Goal: Task Accomplishment & Management: Complete application form

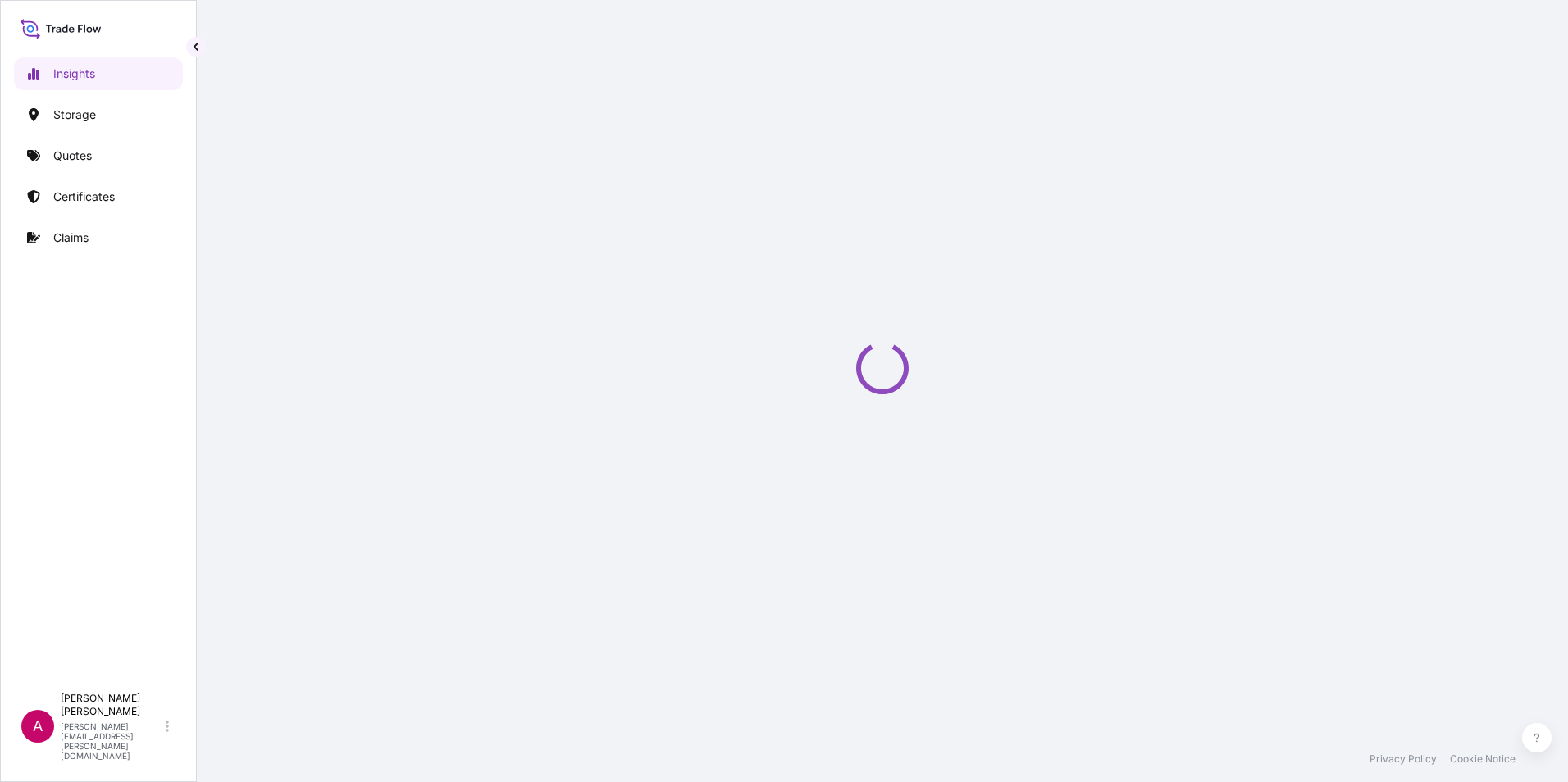
select select "2025"
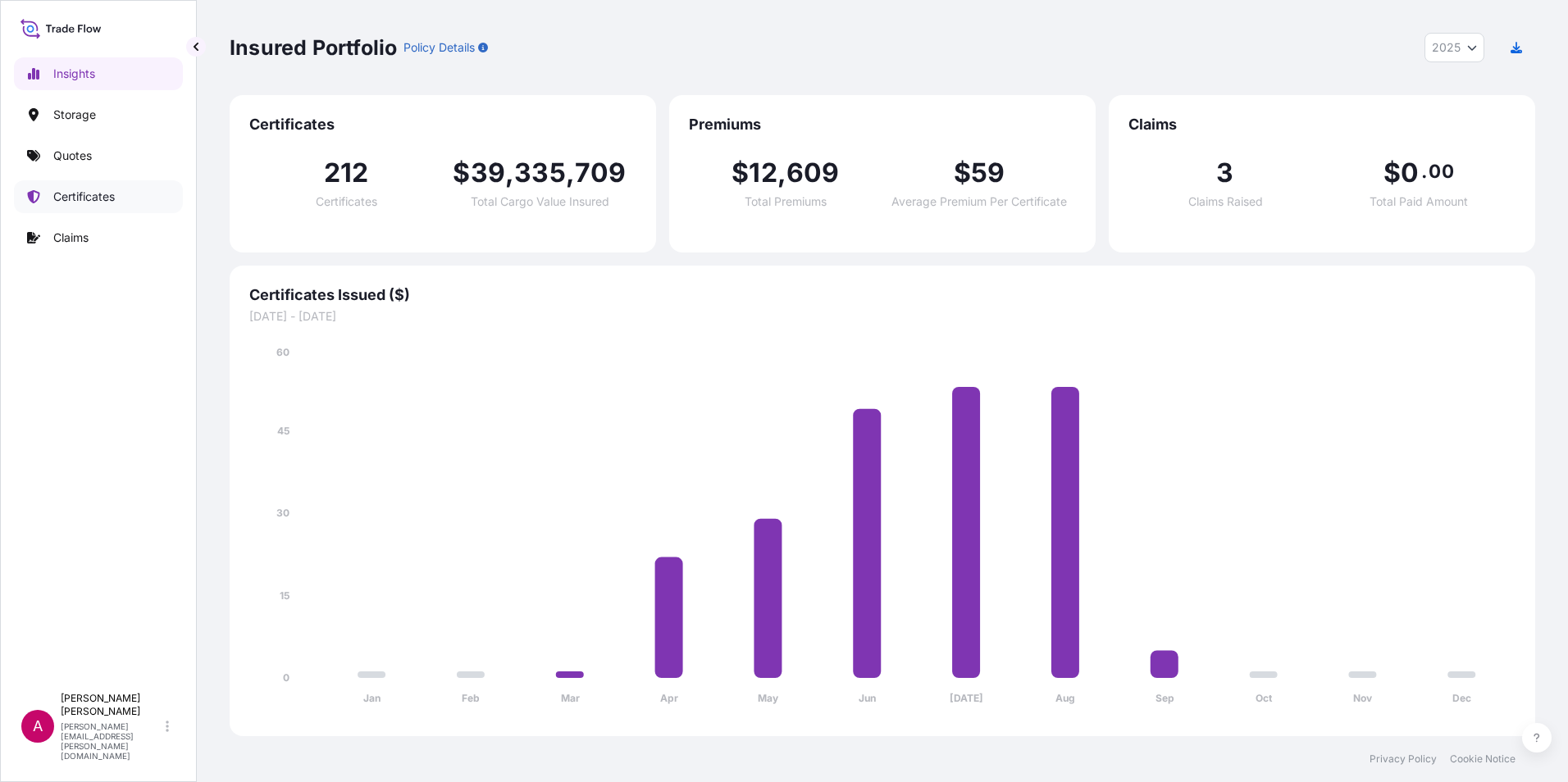
click at [75, 195] on p "Certificates" at bounding box center [84, 197] width 62 height 16
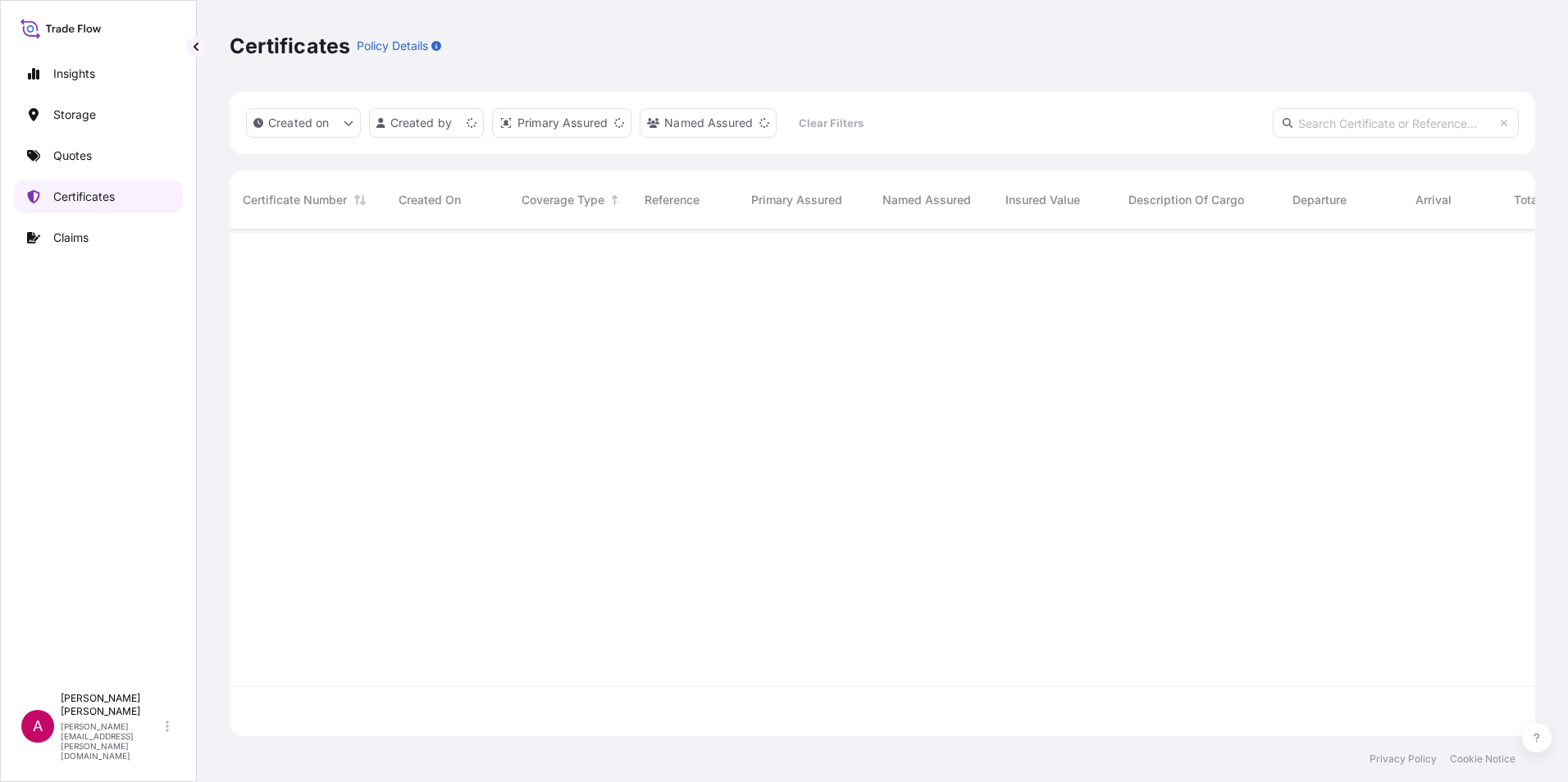
scroll to position [503, 1293]
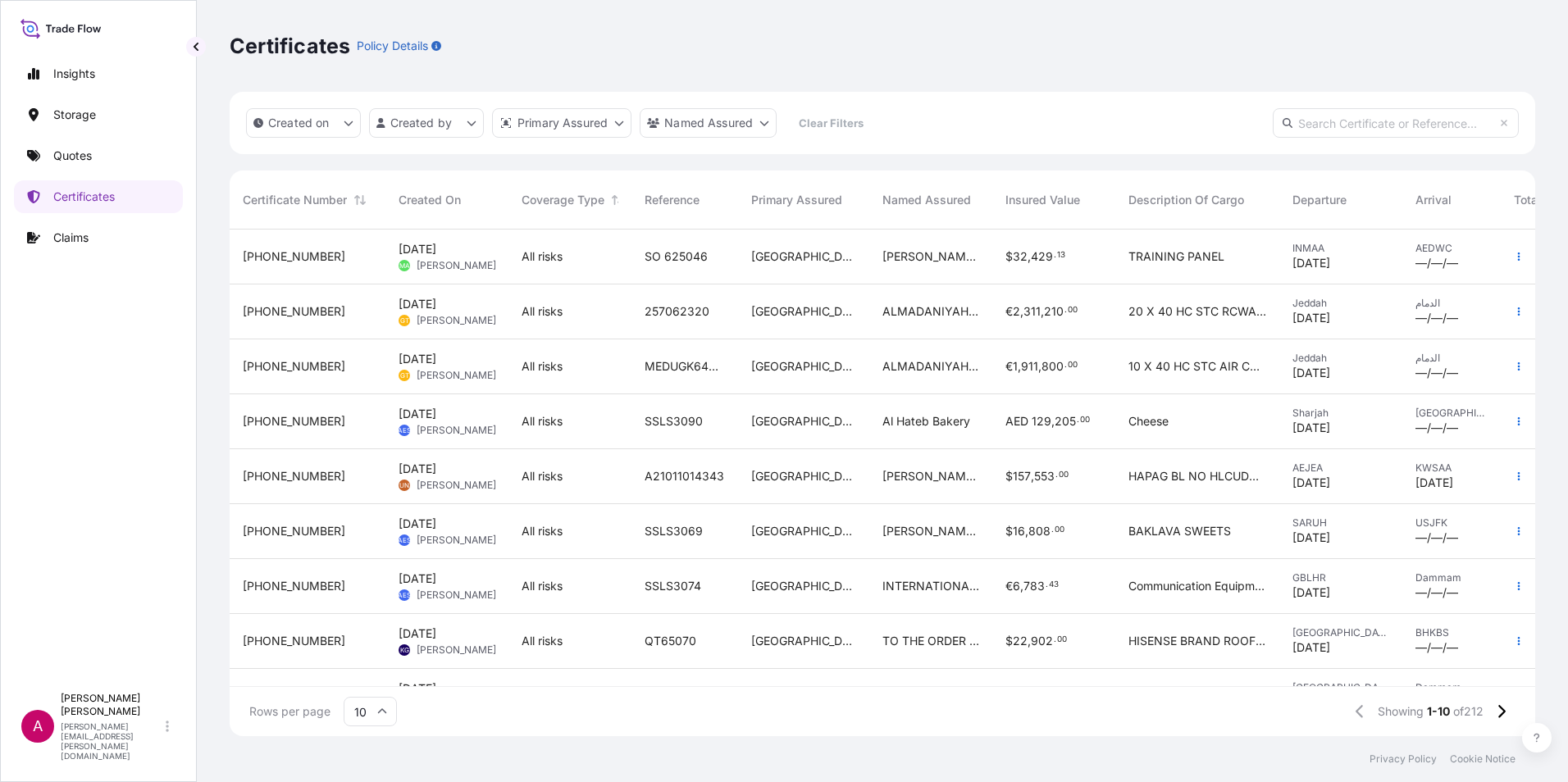
click at [1312, 123] on input "text" at bounding box center [1395, 123] width 246 height 30
paste input "QT64020"
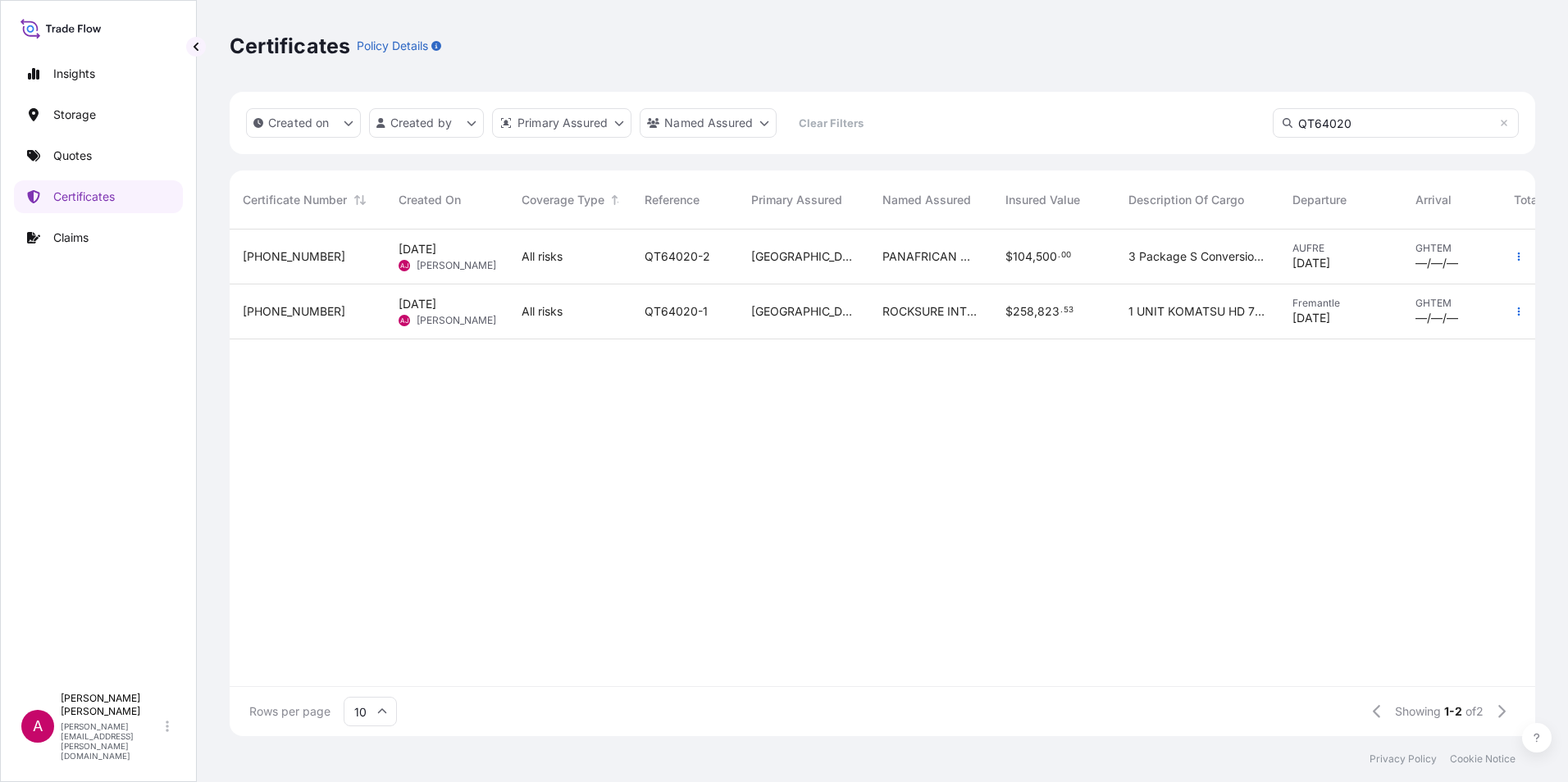
type input "QT64020"
click at [688, 305] on span "QT64020-1" at bounding box center [676, 311] width 64 height 16
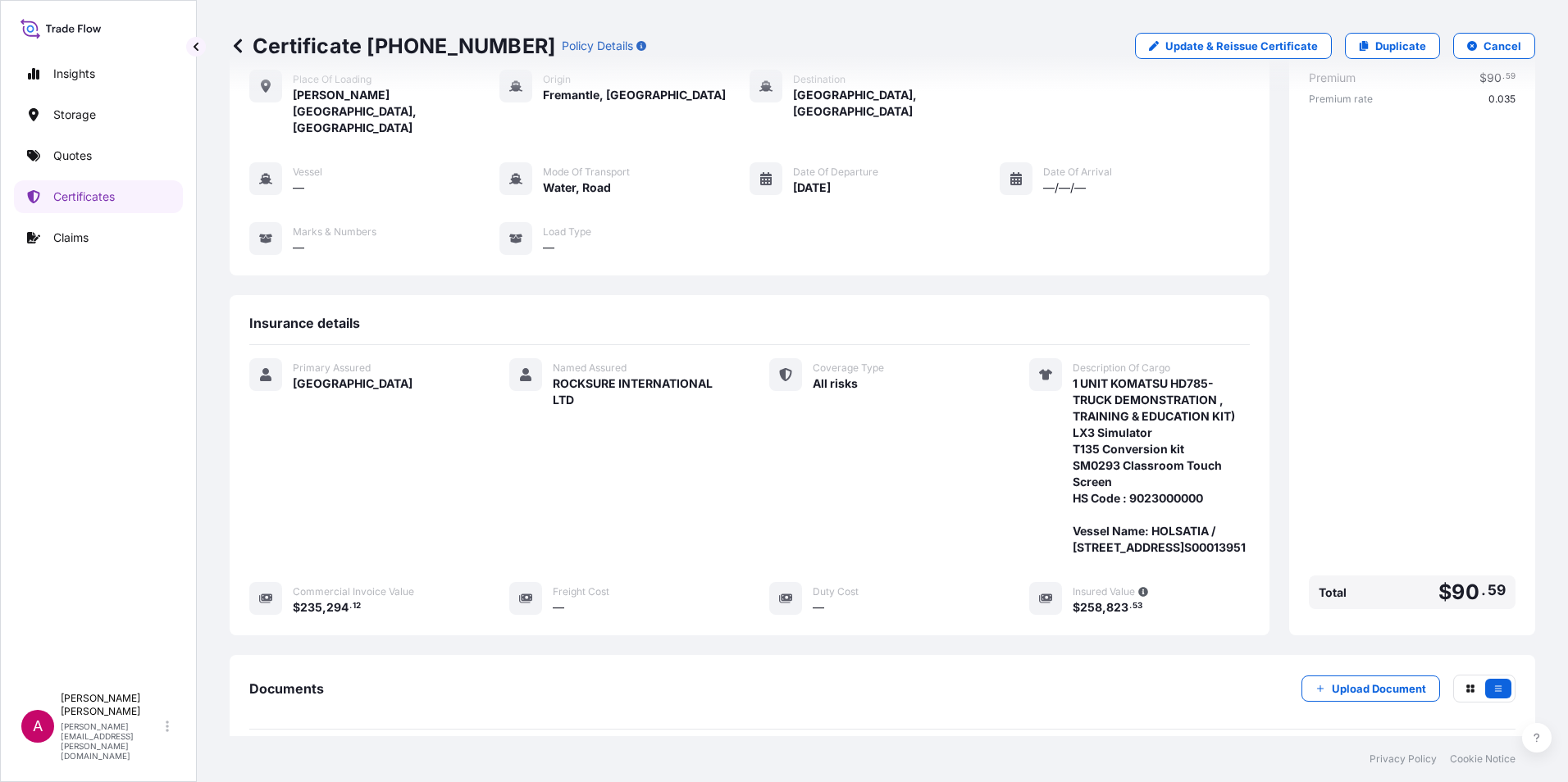
scroll to position [246, 0]
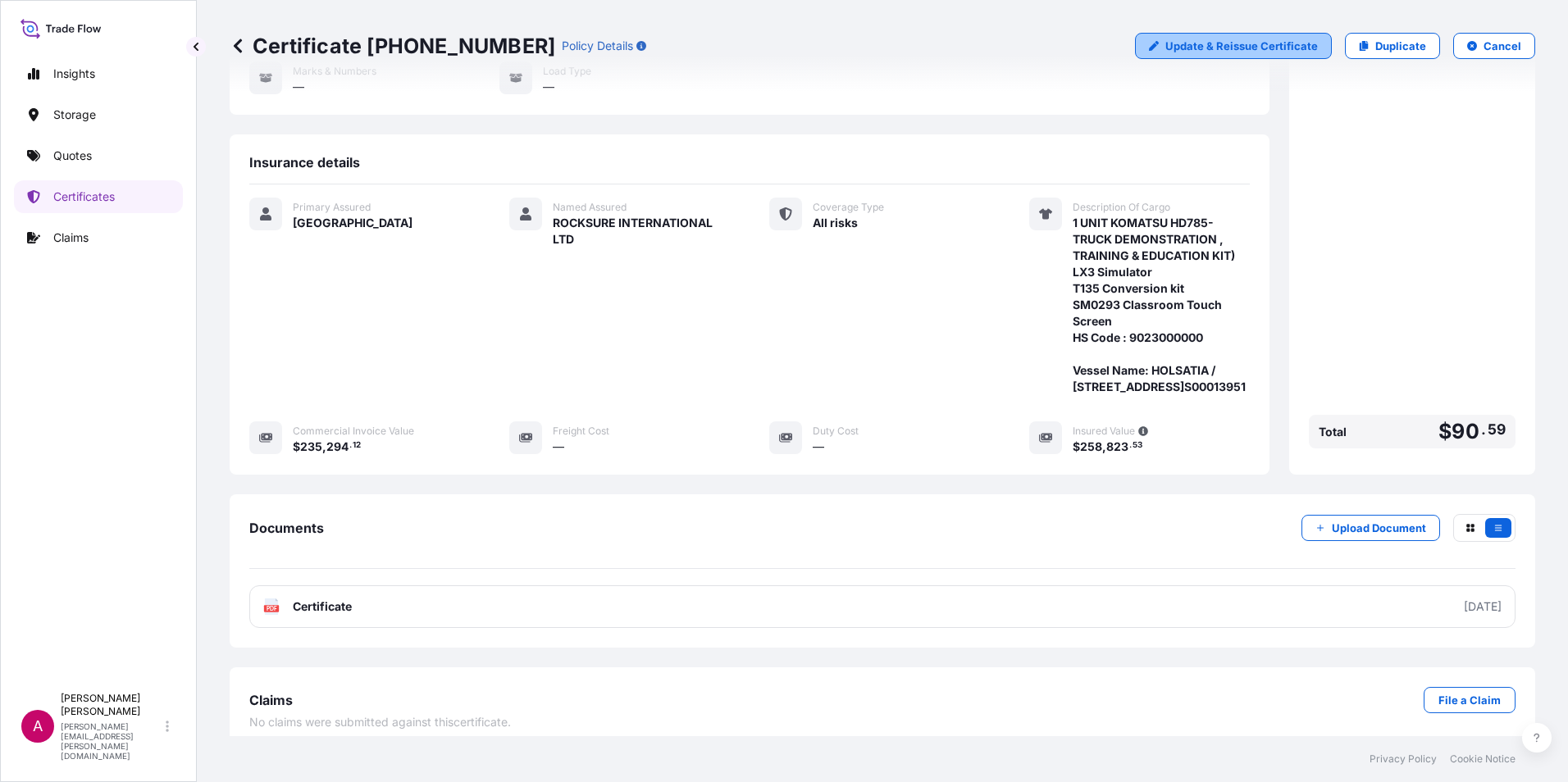
click at [1189, 47] on p "Update & Reissue Certificate" at bounding box center [1241, 46] width 152 height 16
select select "Road / [GEOGRAPHIC_DATA]"
select select "Water"
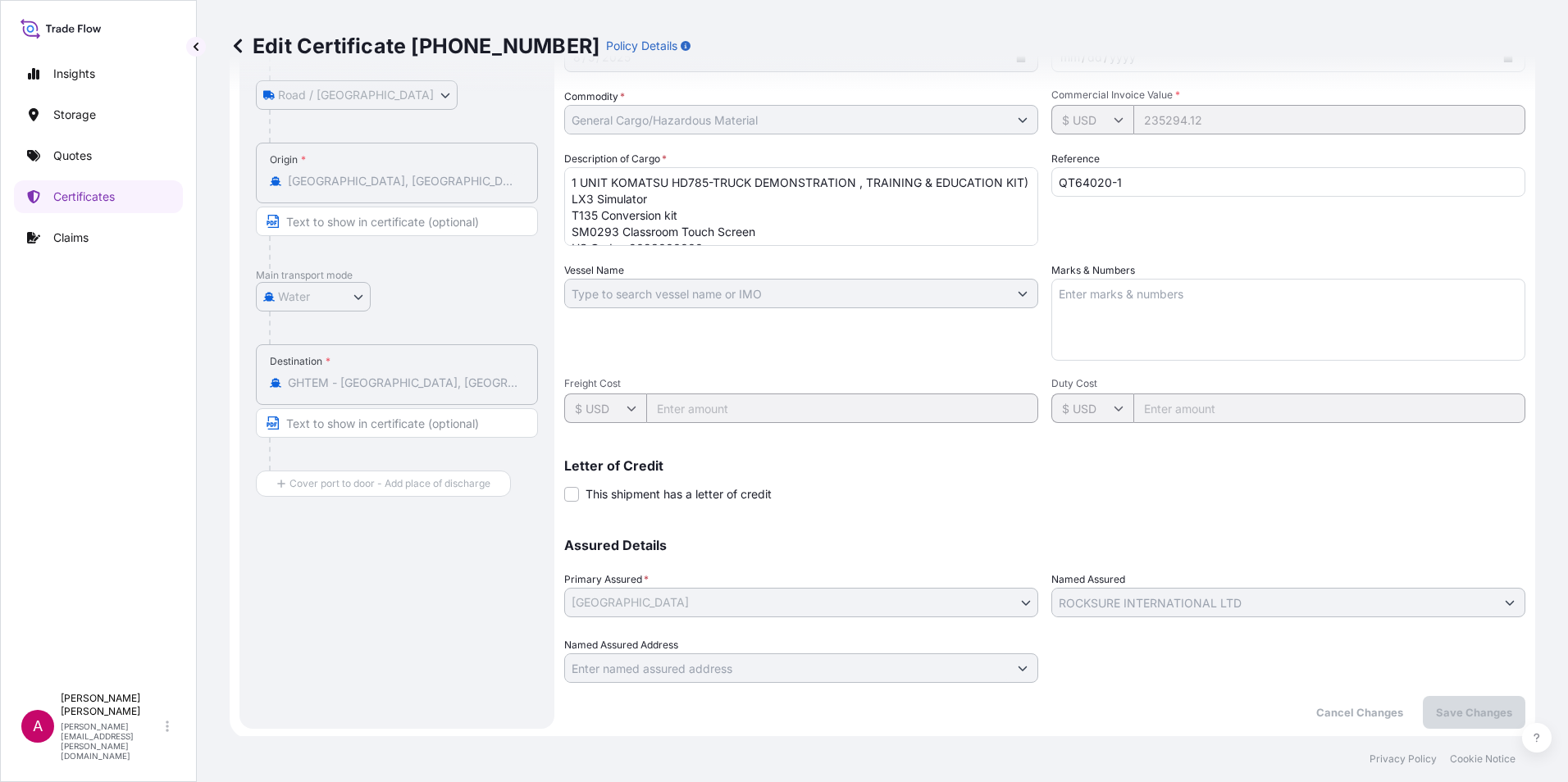
scroll to position [258, 0]
click at [701, 221] on textarea "1 UNIT KOMATSU HD785-TRUCK DEMONSTRATION , TRAINING & EDUCATION KIT) LX3 Simula…" at bounding box center [801, 204] width 474 height 79
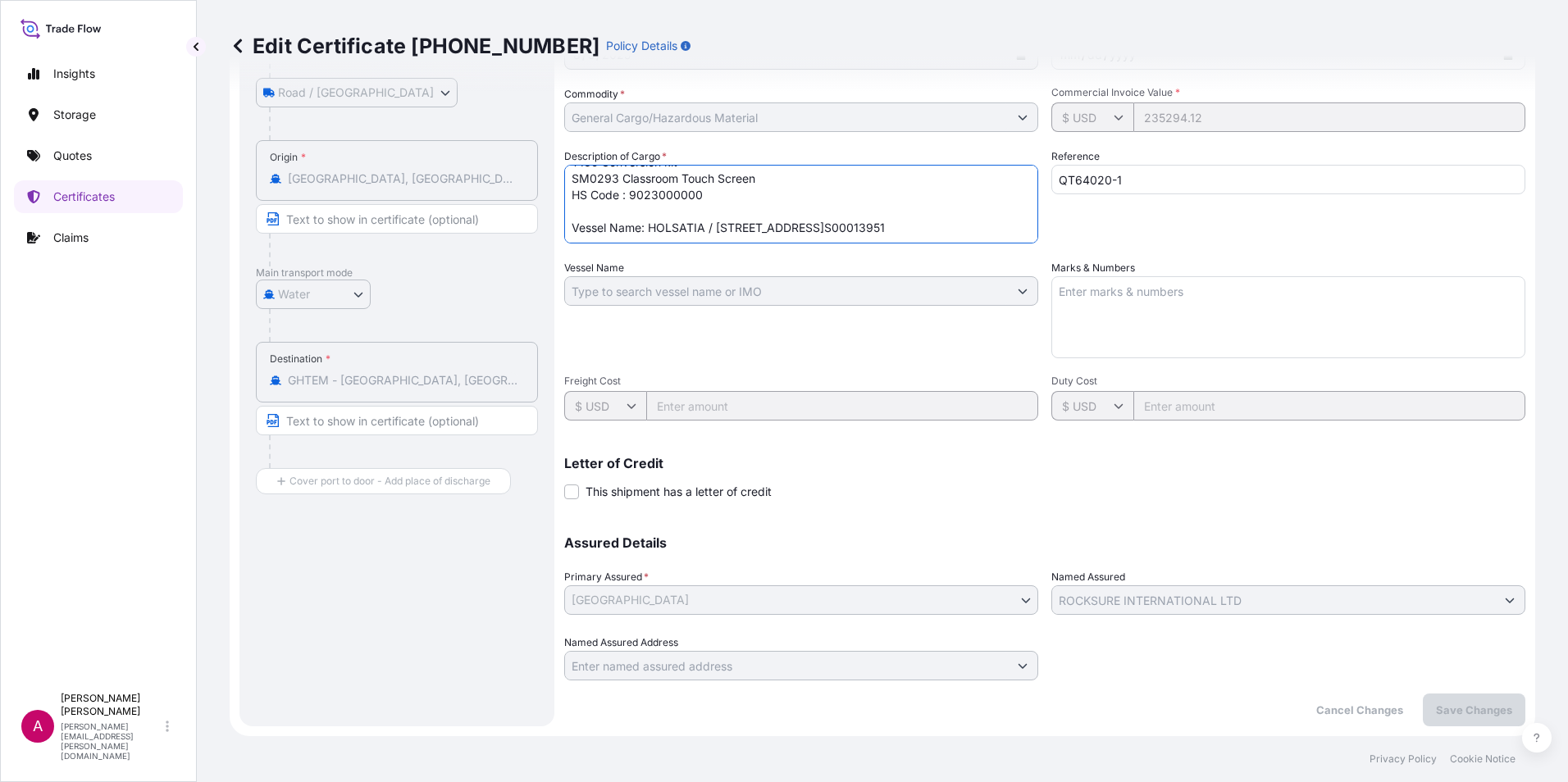
click at [770, 169] on textarea "1 UNIT KOMATSU HD785-TRUCK DEMONSTRATION , TRAINING & EDUCATION KIT) LX3 Simula…" at bounding box center [801, 204] width 474 height 79
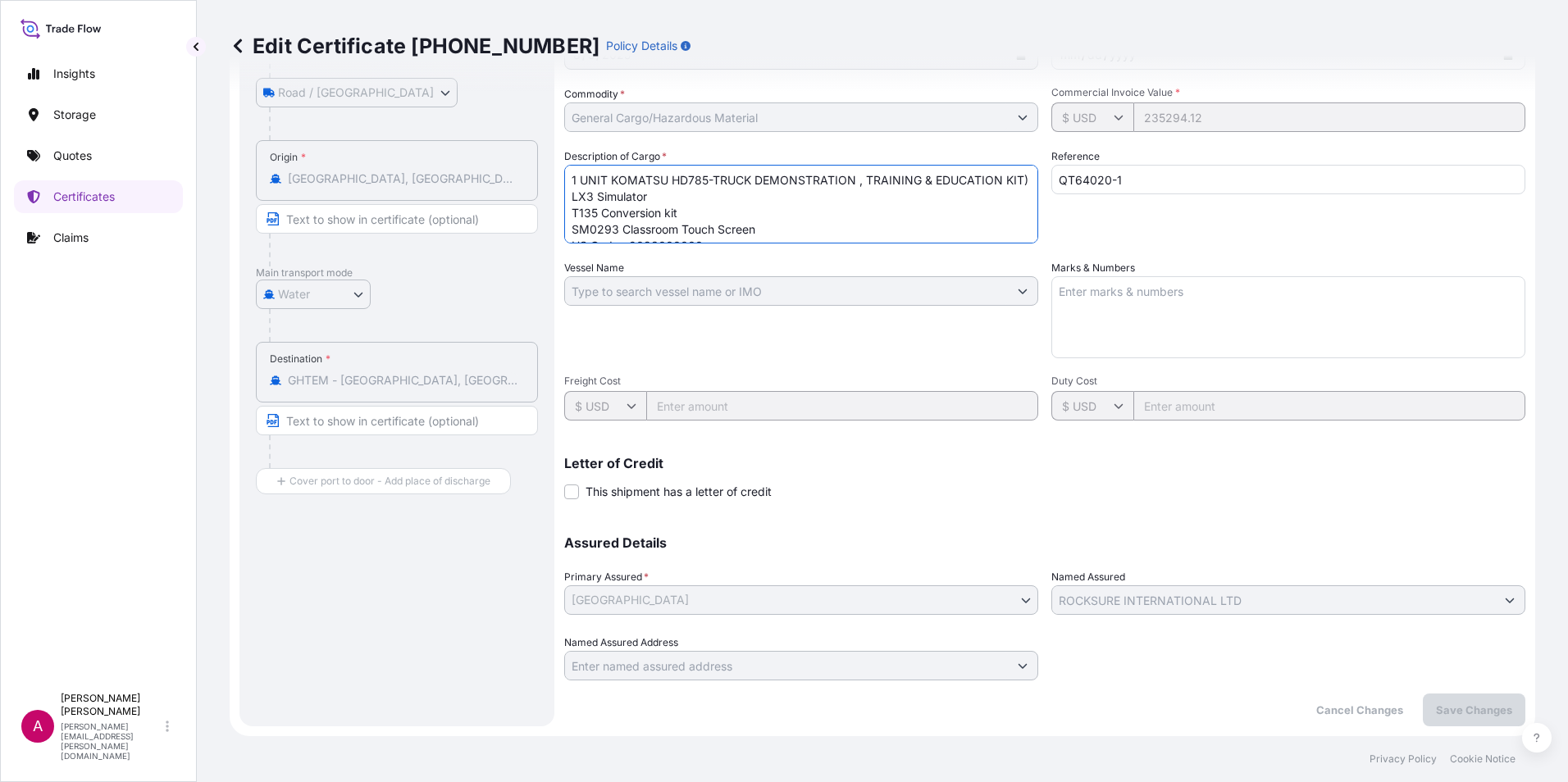
drag, startPoint x: 770, startPoint y: 169, endPoint x: 570, endPoint y: 170, distance: 200.0
click at [570, 170] on textarea "1 UNIT KOMATSU HD785-TRUCK DEMONSTRATION , TRAINING & EDUCATION KIT) LX3 Simula…" at bounding box center [801, 204] width 474 height 79
paste textarea "3 PACKAGES (one Unit) 1 KOMATSU HD785-TRUCK DEMONSTRATION , TRAINING & EDUCATIO…"
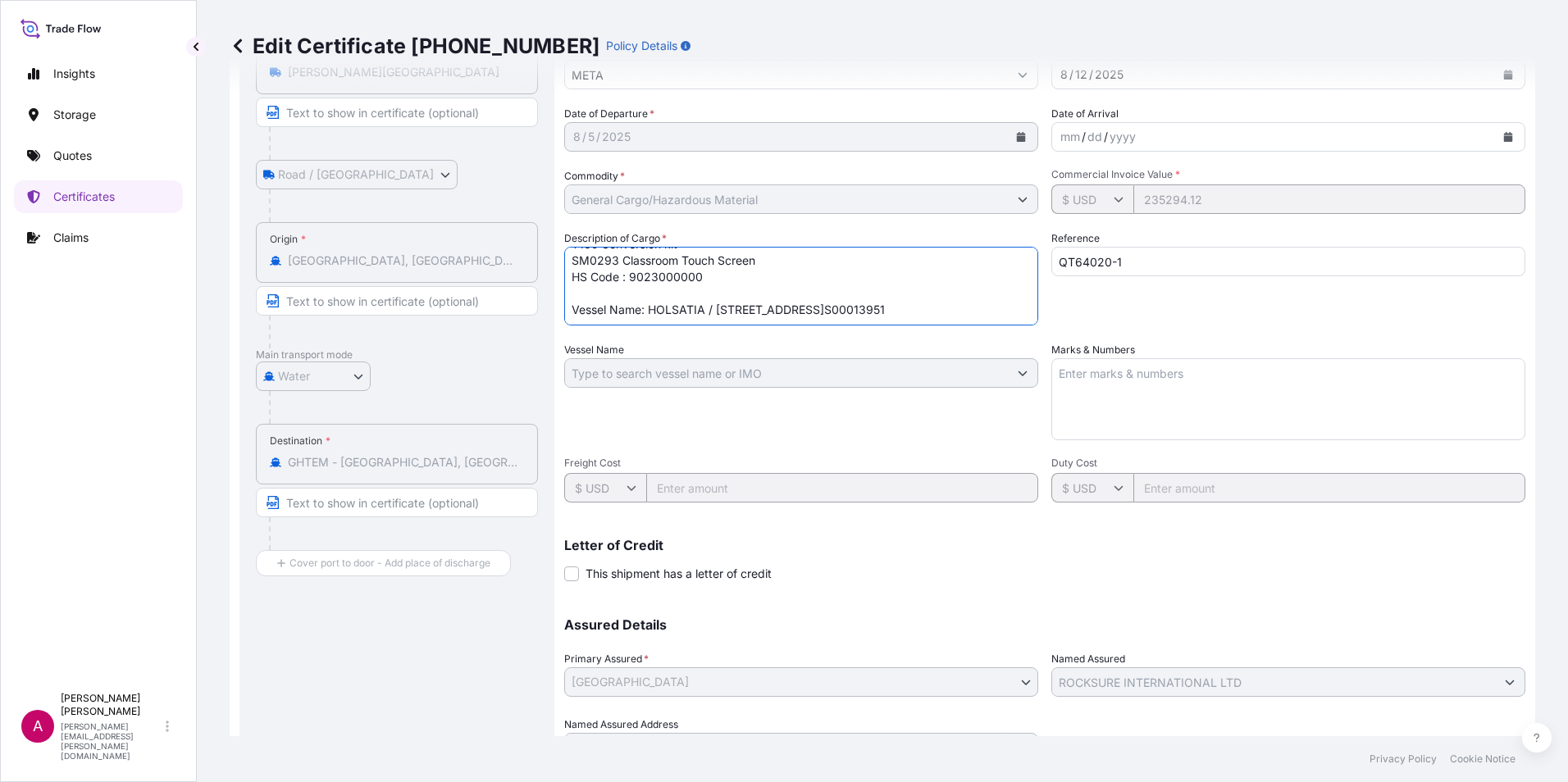
scroll to position [51, 0]
type textarea "3 PACKAGES (one Unit) 1 KOMATSU HD785-TRUCK DEMONSTRATION , TRAINING & EDUCATIO…"
click at [718, 312] on textarea "1 UNIT KOMATSU HD785-TRUCK DEMONSTRATION , TRAINING & EDUCATION KIT) LX3 Simula…" at bounding box center [801, 286] width 474 height 79
drag, startPoint x: 719, startPoint y: 309, endPoint x: 562, endPoint y: 303, distance: 157.1
click at [562, 303] on div "Route Details Place of loading [PERSON_NAME][GEOGRAPHIC_DATA] Road / [GEOGRAPHI…" at bounding box center [883, 395] width 1286 height 828
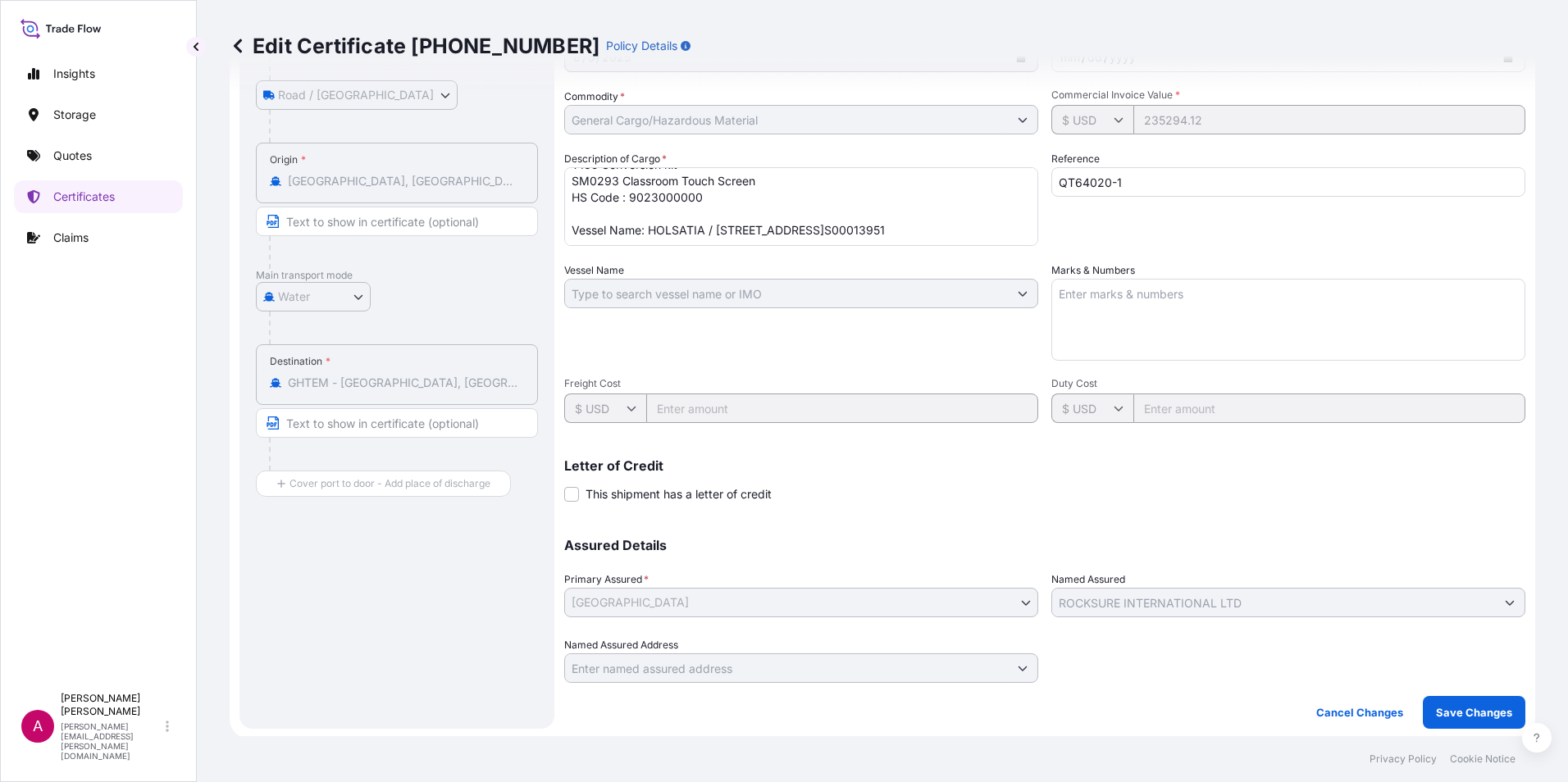
scroll to position [258, 0]
click at [1480, 710] on p "Save Changes" at bounding box center [1474, 709] width 76 height 16
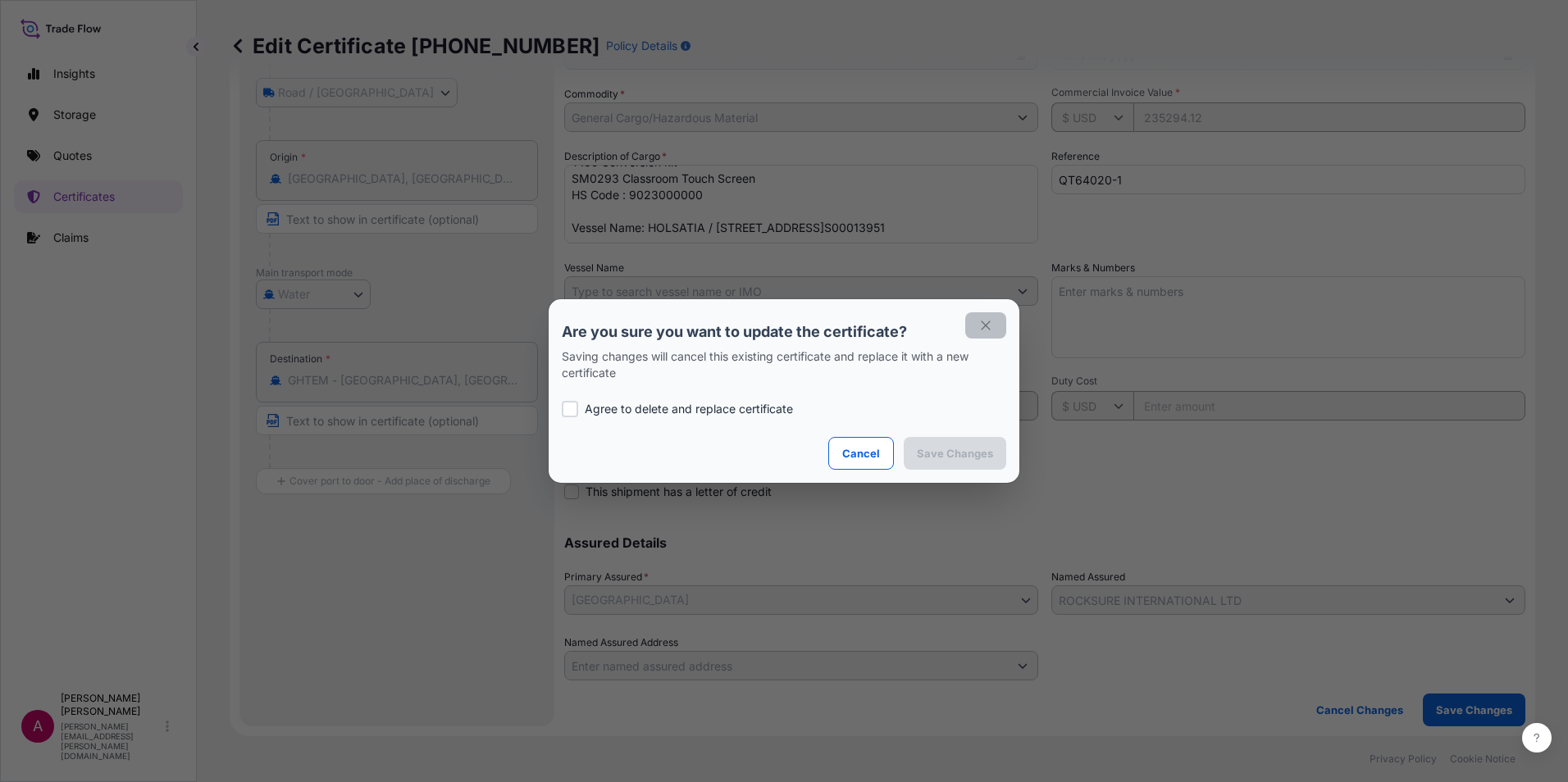
click at [984, 324] on icon "button" at bounding box center [985, 325] width 14 height 14
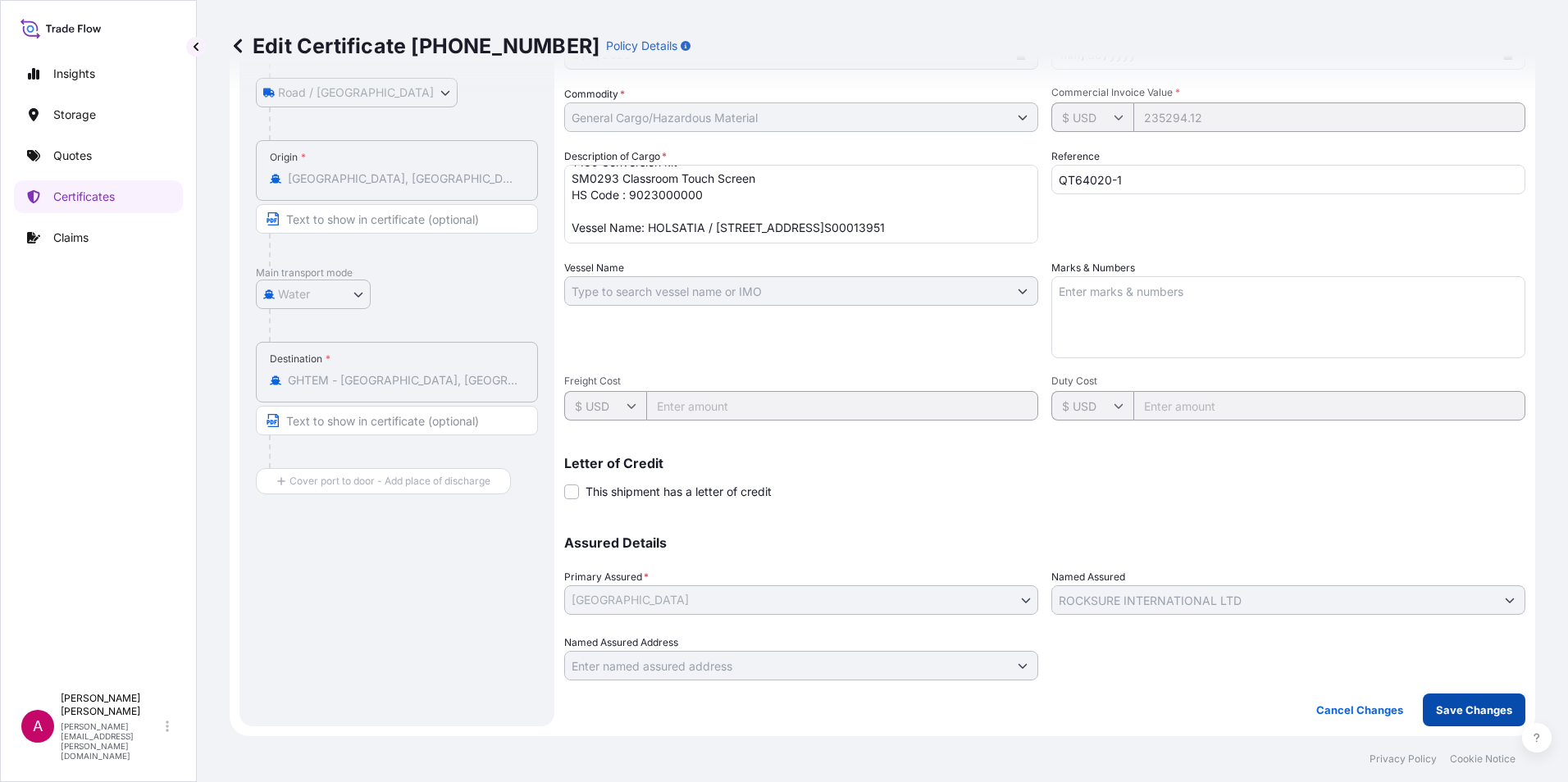
click at [1451, 717] on p "Save Changes" at bounding box center [1474, 709] width 76 height 16
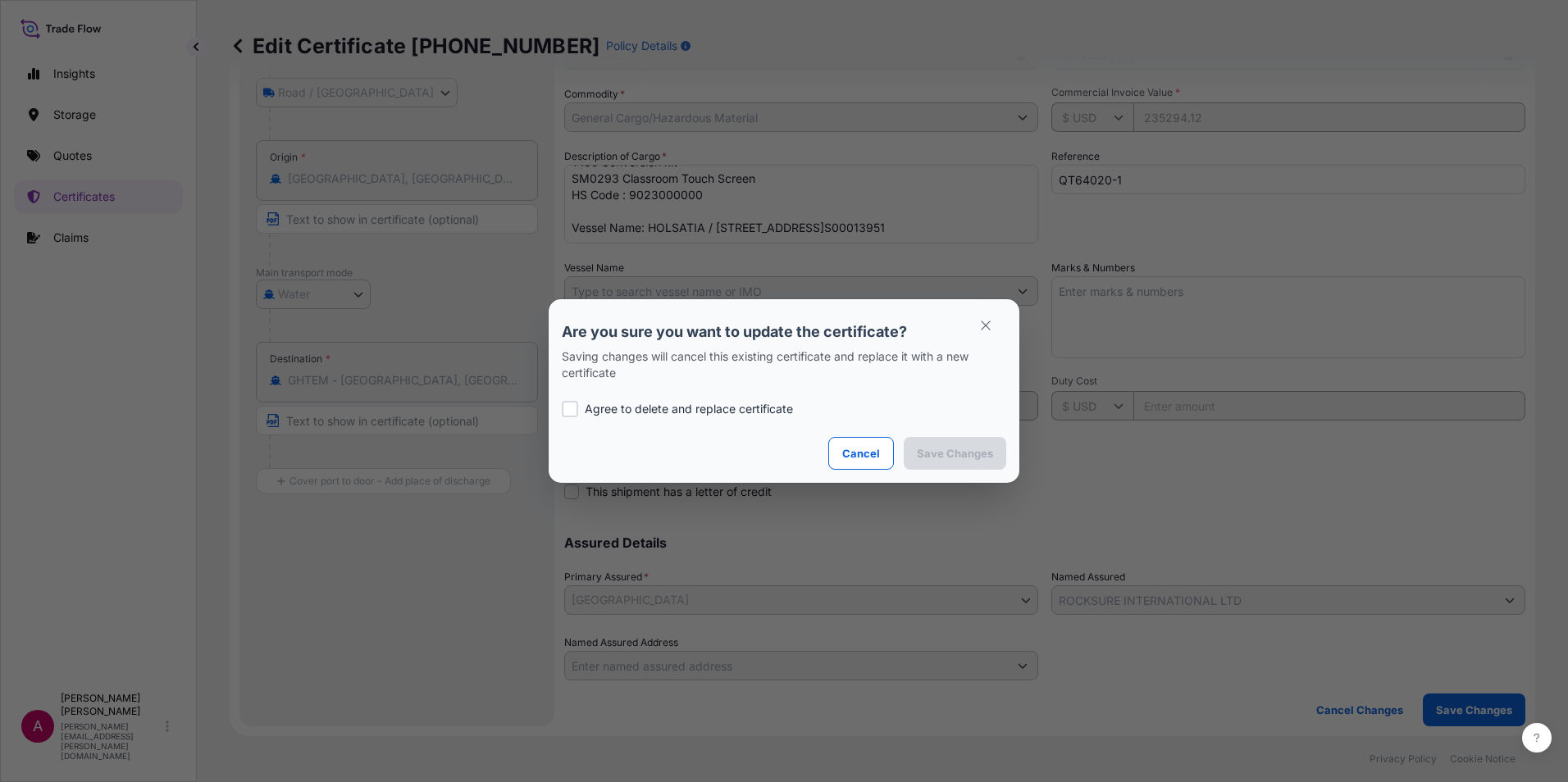
click at [563, 408] on div at bounding box center [569, 408] width 16 height 16
checkbox input "true"
click at [955, 457] on p "Save Changes" at bounding box center [955, 453] width 76 height 16
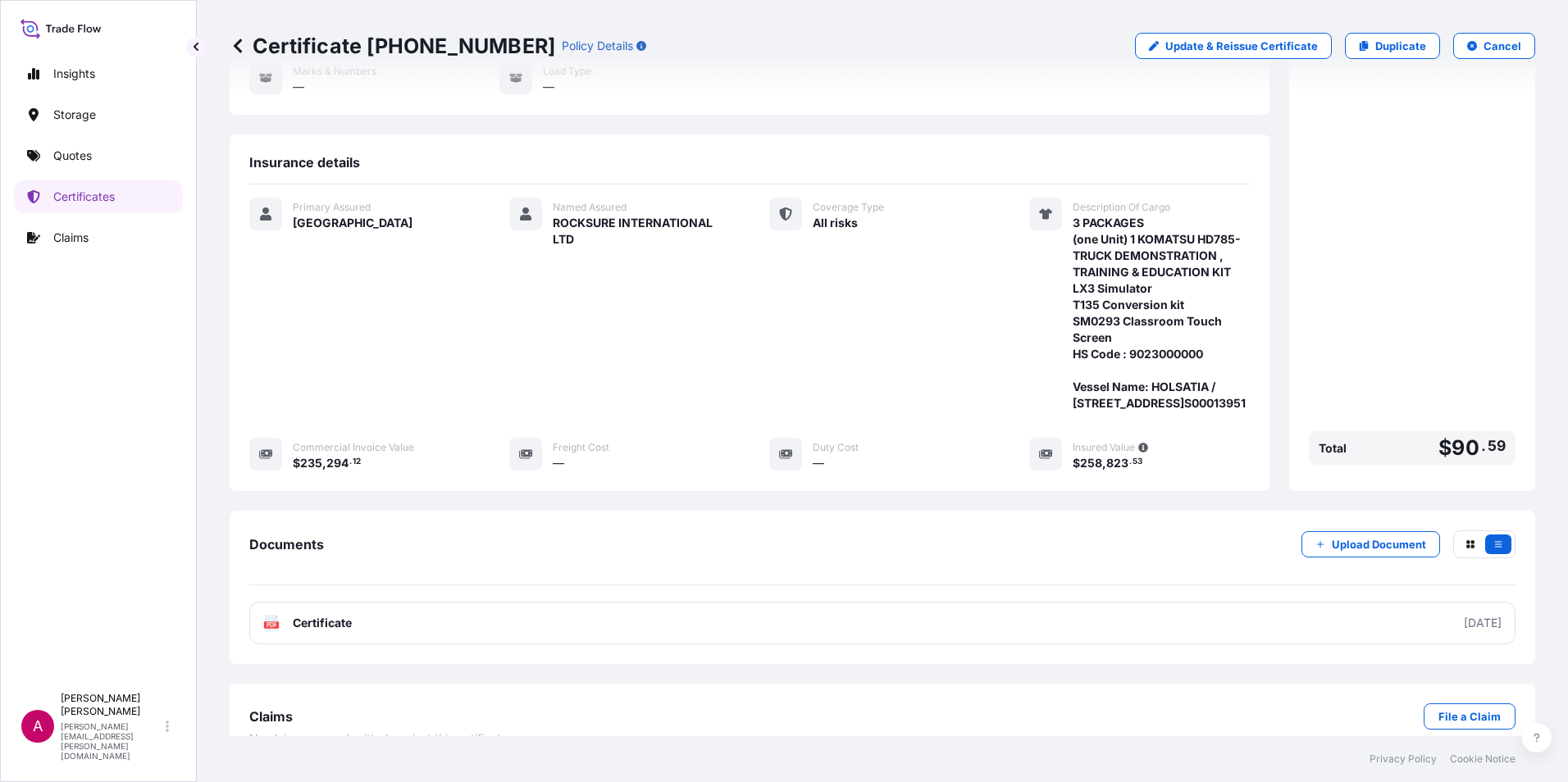
scroll to position [276, 0]
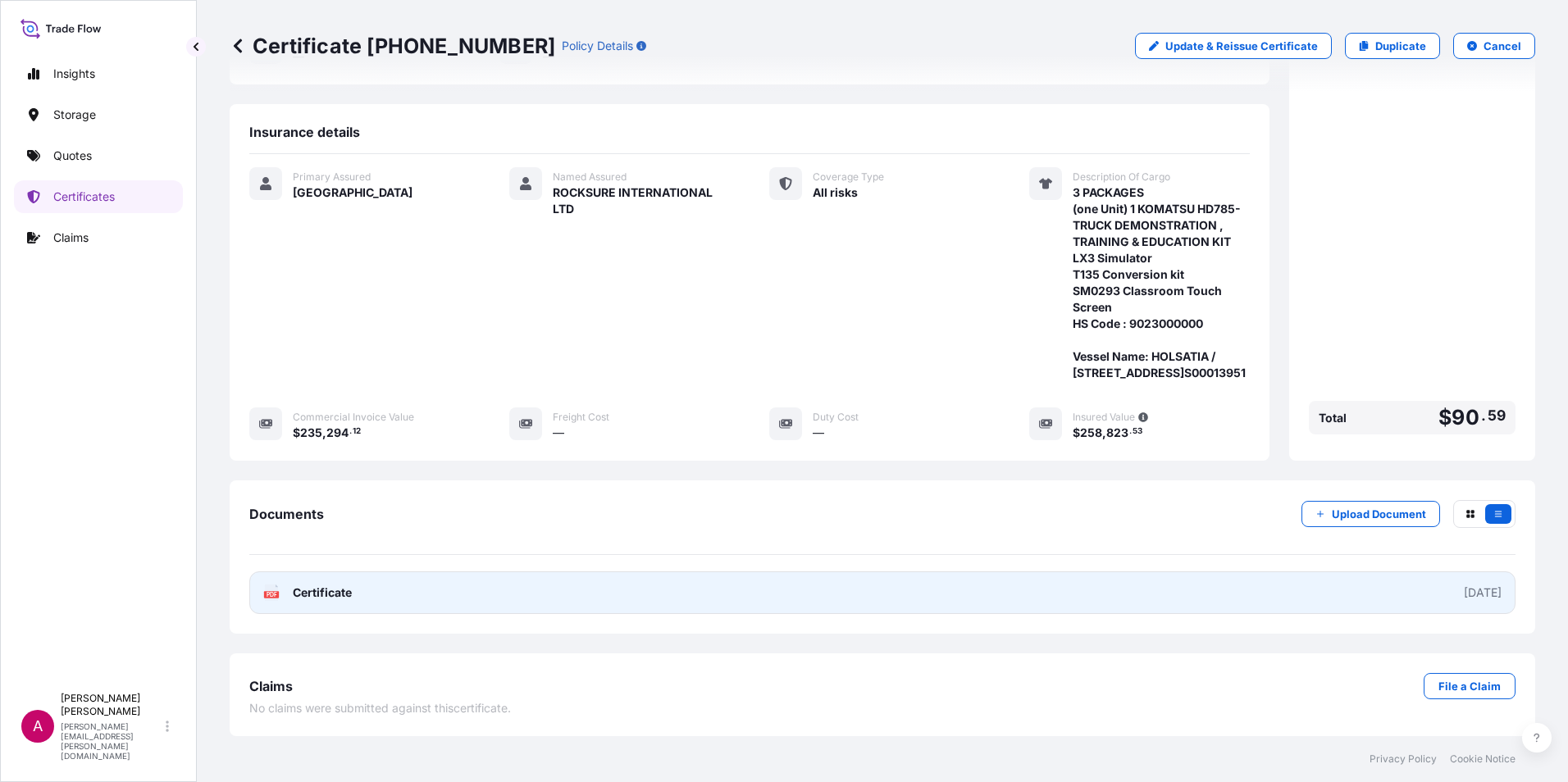
click at [312, 594] on span "Certificate" at bounding box center [323, 592] width 59 height 16
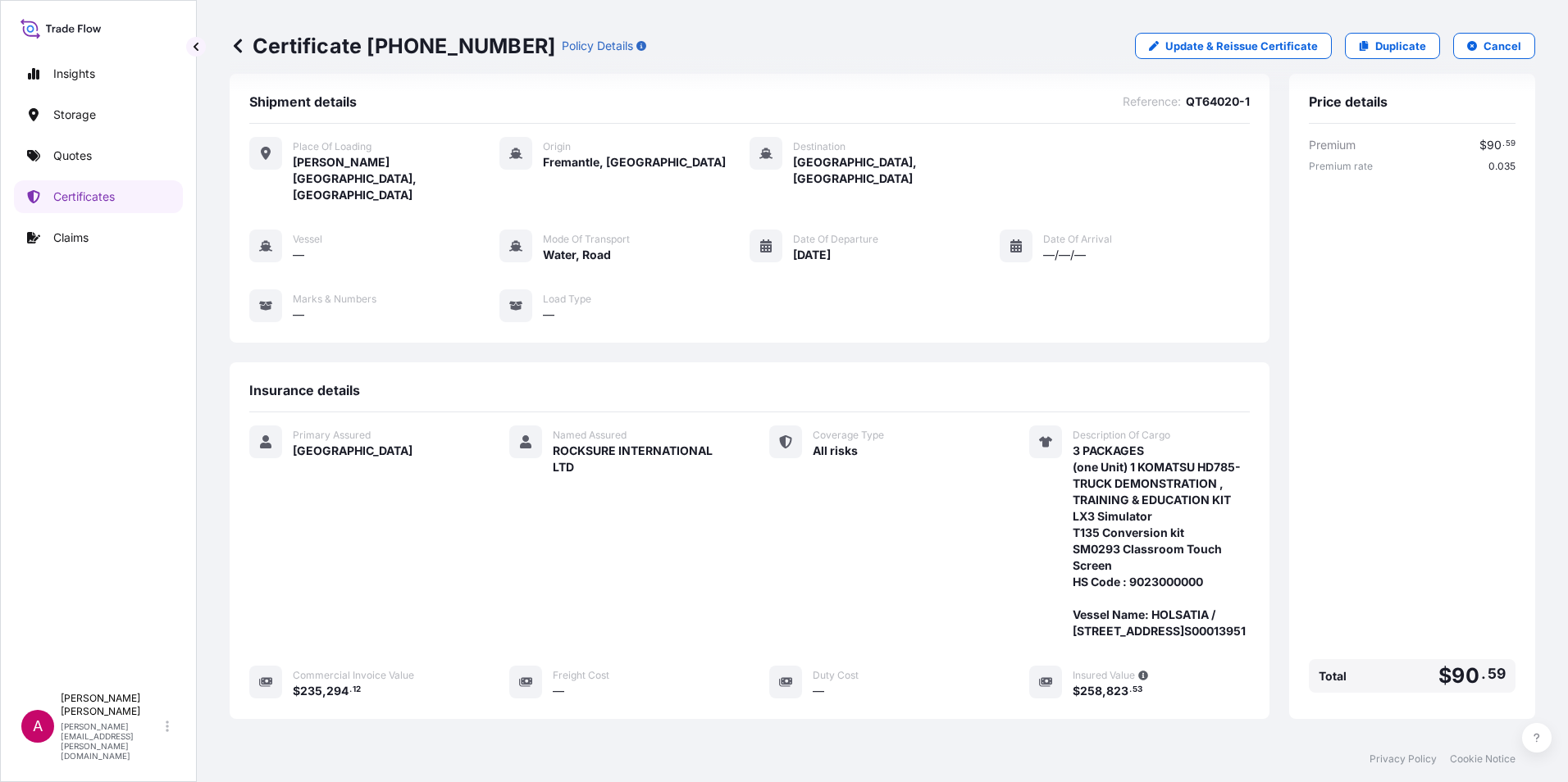
scroll to position [0, 0]
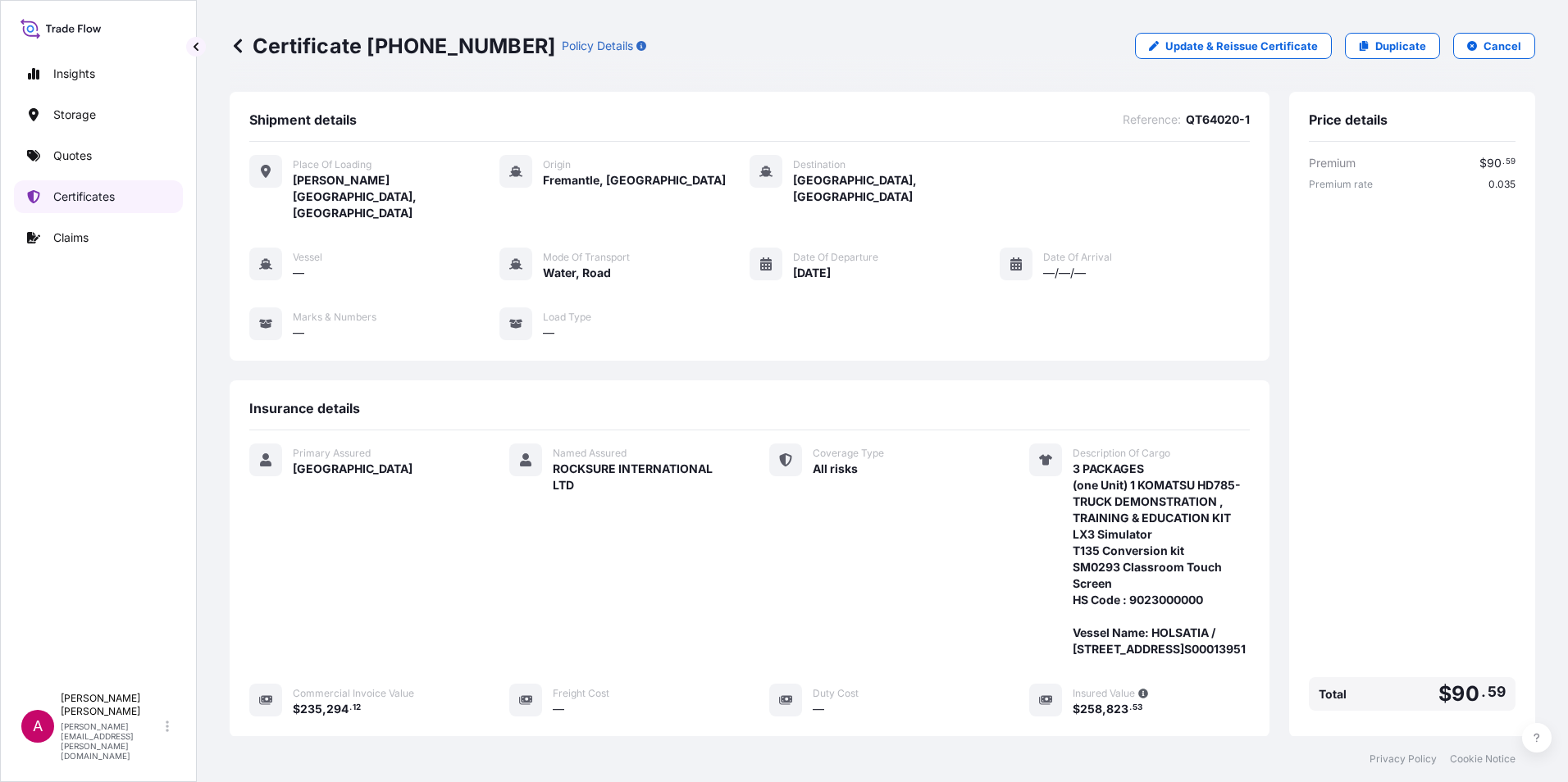
click at [114, 192] on p "Certificates" at bounding box center [84, 197] width 62 height 16
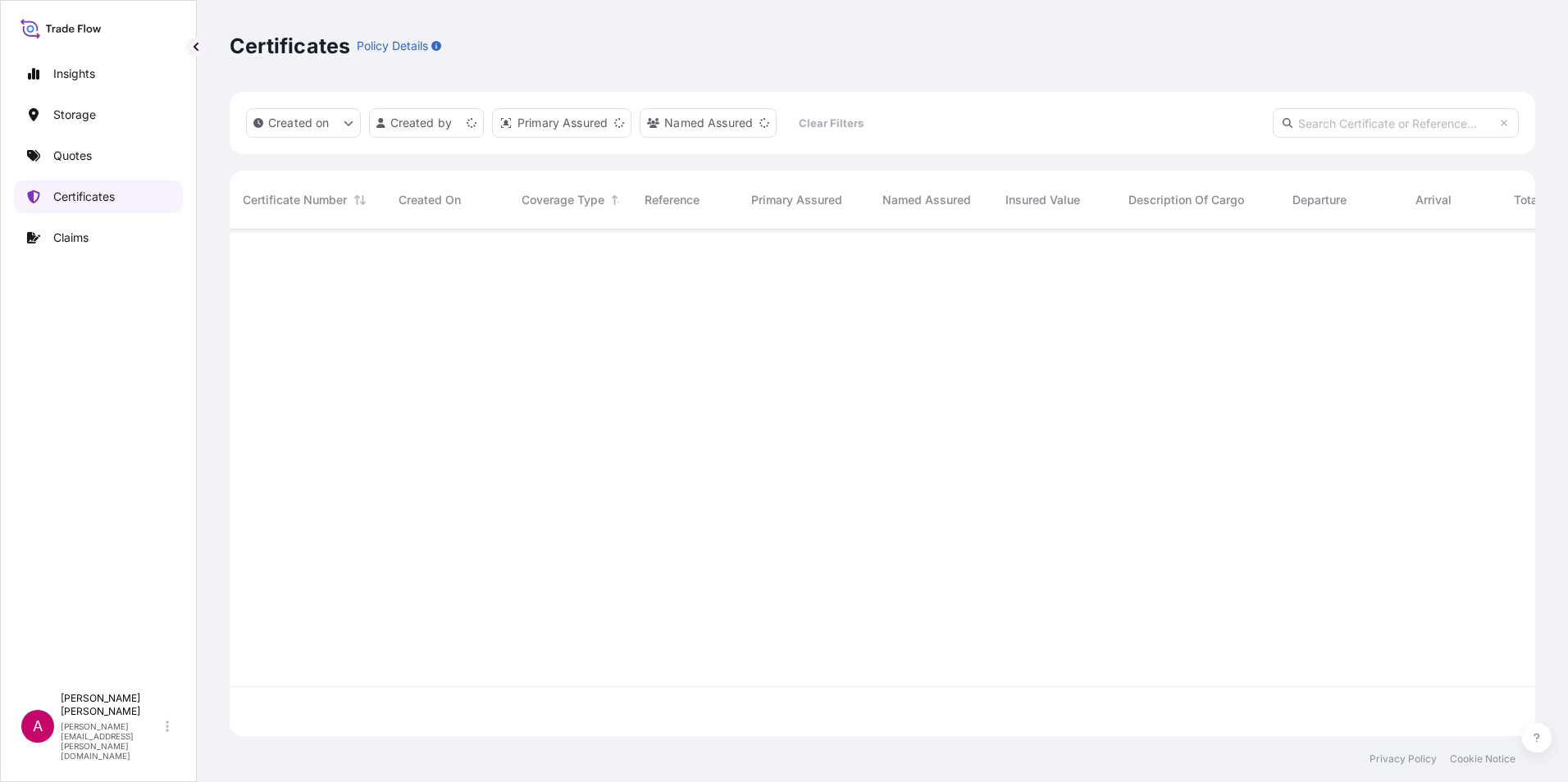
scroll to position [503, 1293]
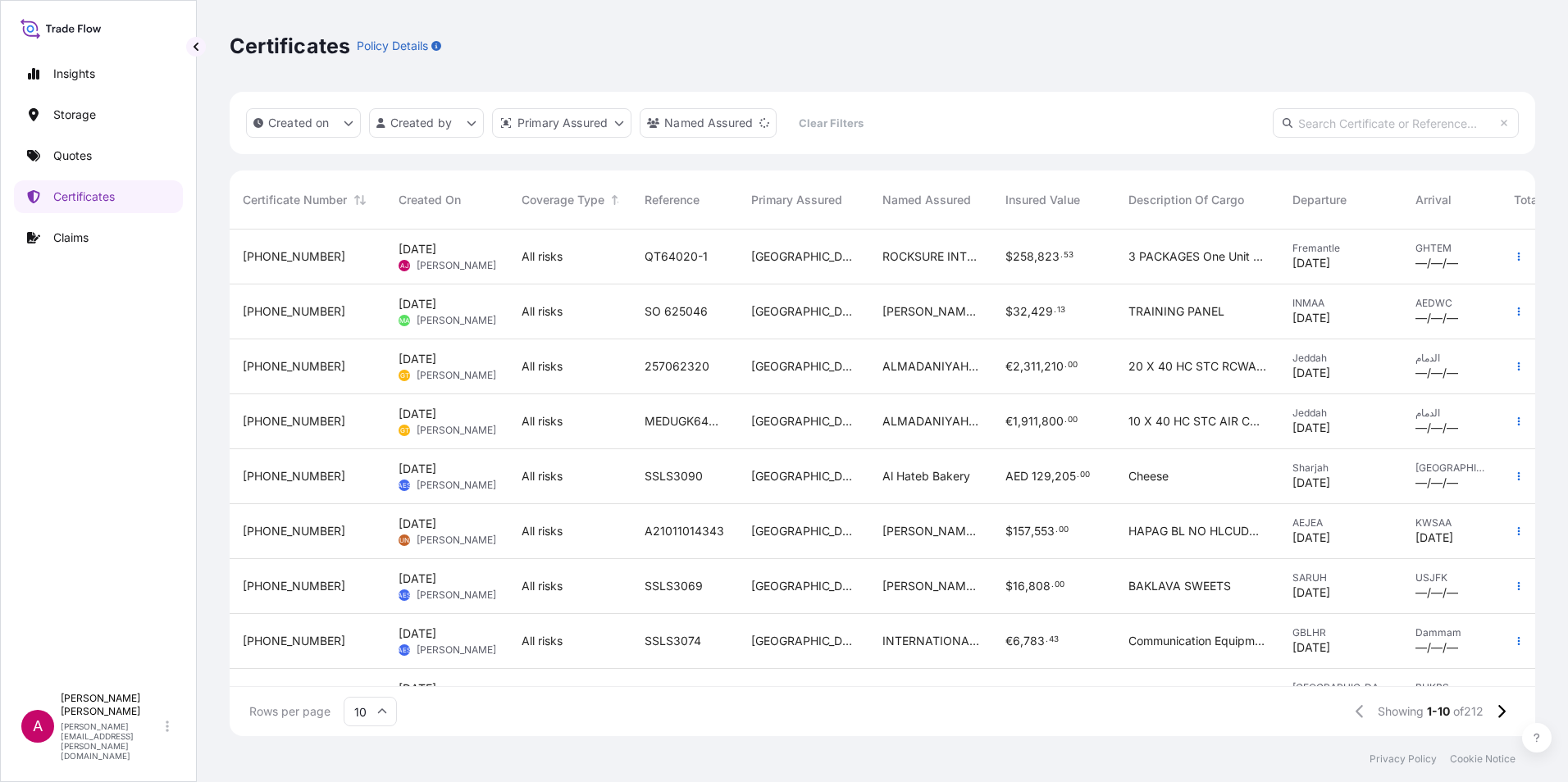
click at [1306, 124] on input "text" at bounding box center [1395, 123] width 246 height 30
click at [1300, 122] on input "text" at bounding box center [1395, 123] width 246 height 30
paste input "QT64020"
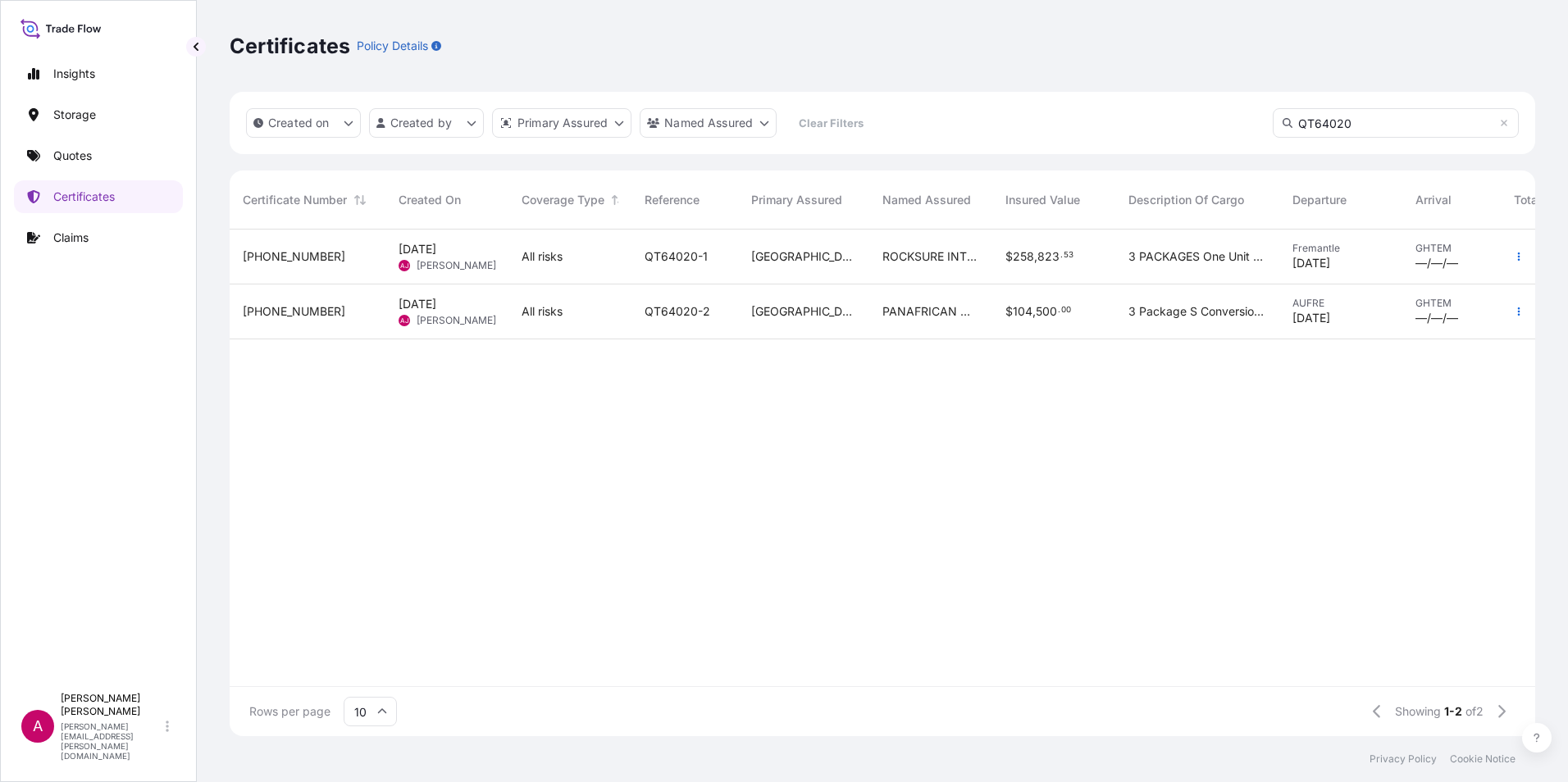
type input "QT64020"
click at [285, 313] on span "[PHONE_NUMBER]" at bounding box center [293, 311] width 103 height 16
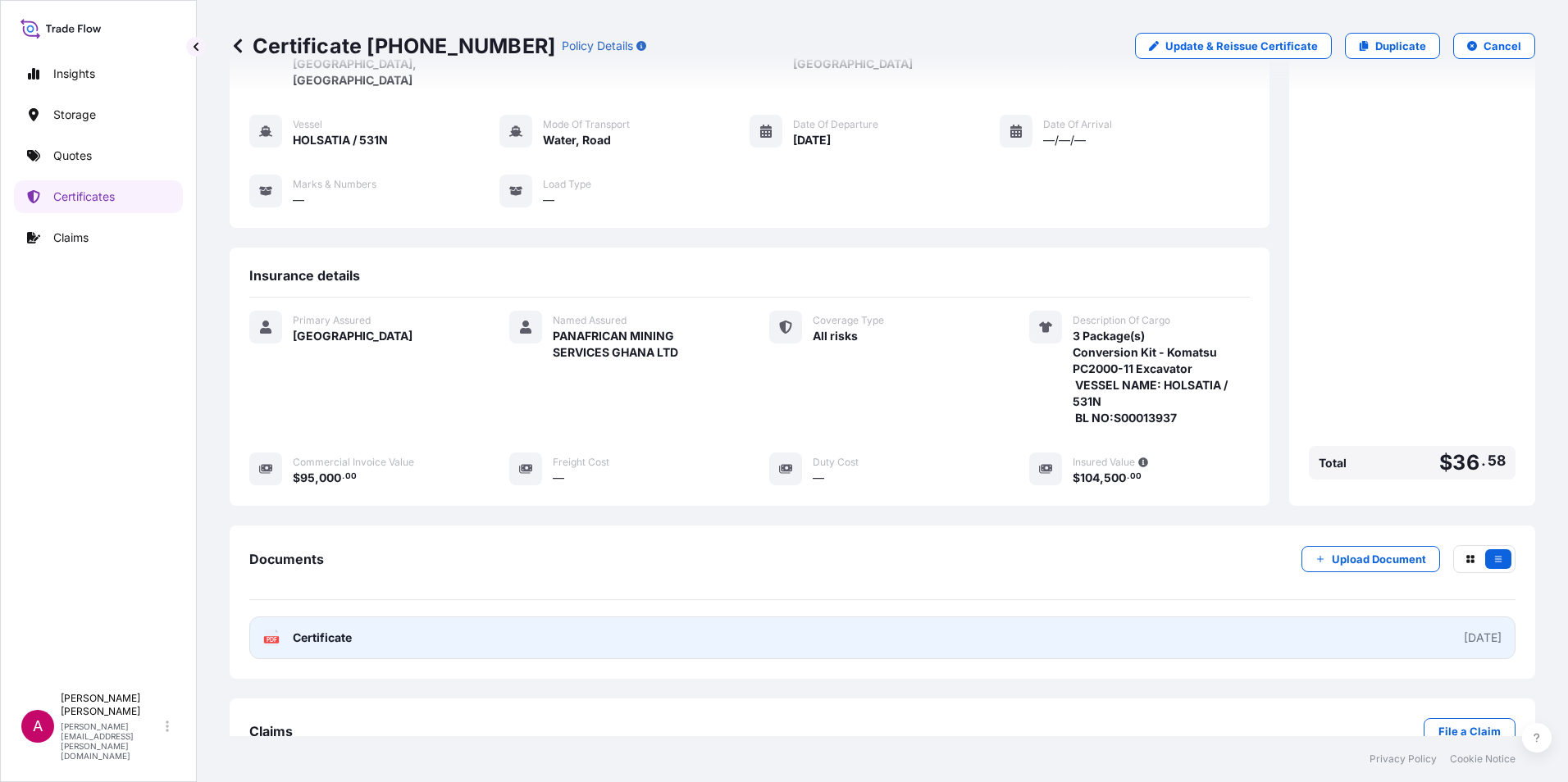
scroll to position [145, 0]
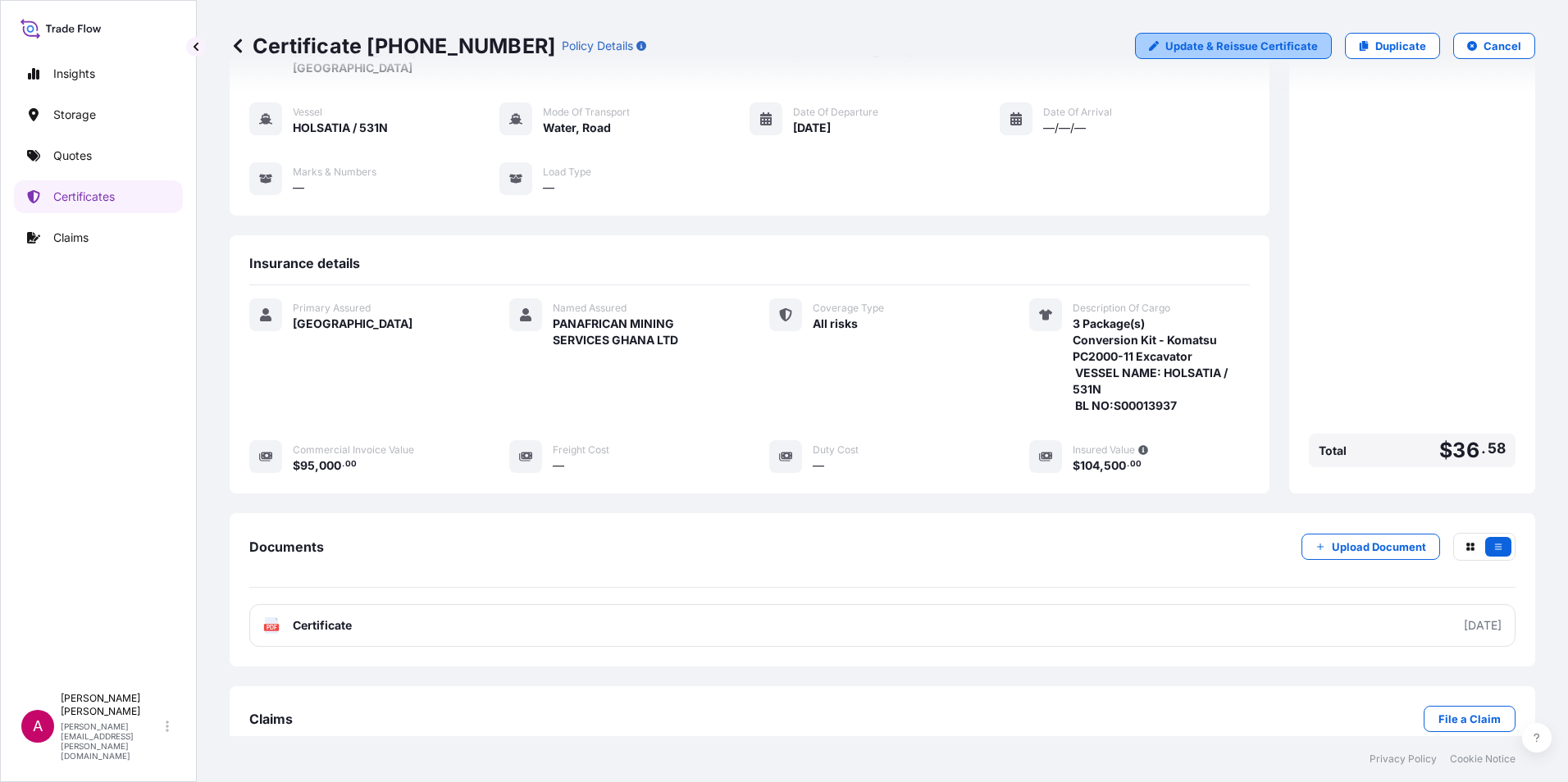
click at [1199, 39] on p "Update & Reissue Certificate" at bounding box center [1241, 46] width 152 height 16
select select "Road / [GEOGRAPHIC_DATA]"
select select "Water"
select select "31615"
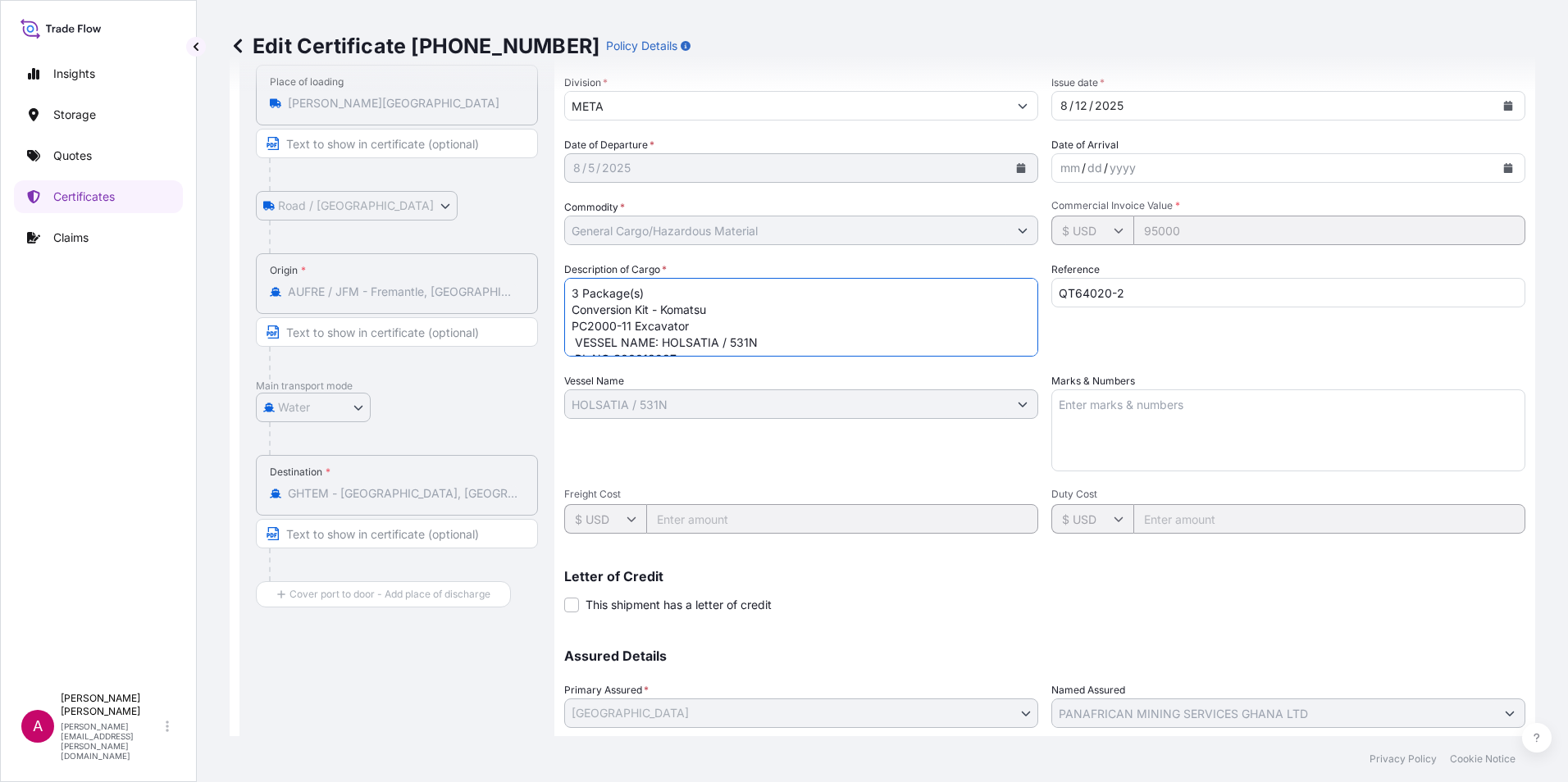
drag, startPoint x: 574, startPoint y: 292, endPoint x: 654, endPoint y: 298, distance: 80.2
click at [654, 298] on textarea "3 Package(s) Conversion Kit - Komatsu PC2000-11 Excavator VESSEL NAME: HOLSATIA…" at bounding box center [801, 317] width 474 height 79
click at [665, 297] on textarea "3 Package(s) Conversion Kit - Komatsu PC2000-11 Excavator VESSEL NAME: HOLSATIA…" at bounding box center [801, 317] width 474 height 79
drag, startPoint x: 699, startPoint y: 325, endPoint x: 526, endPoint y: 288, distance: 176.9
click at [526, 288] on div "Route Details Place of loading [PERSON_NAME][GEOGRAPHIC_DATA] Road / [GEOGRAPHI…" at bounding box center [883, 426] width 1286 height 828
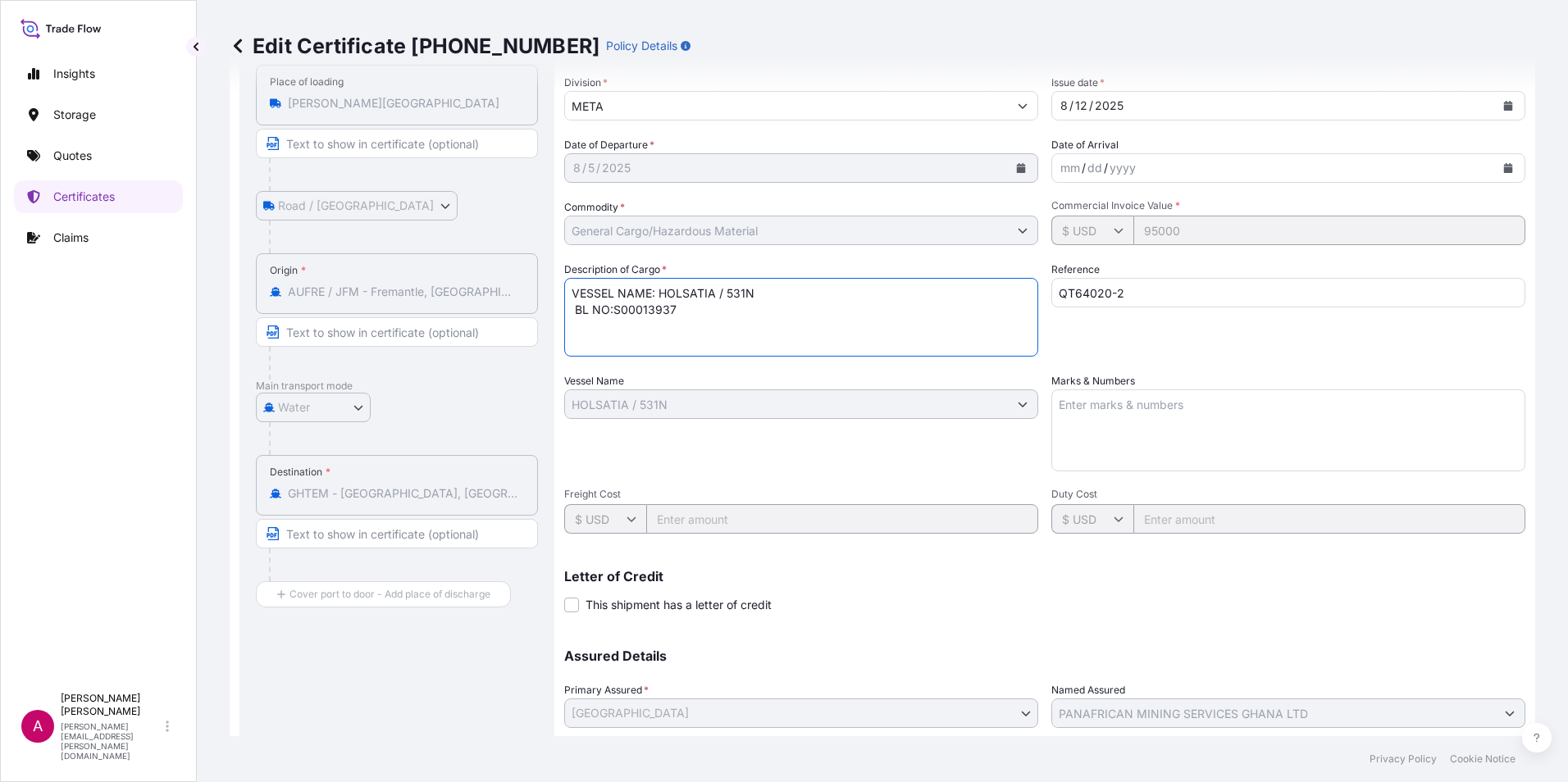
paste textarea "3 Package(s)"
click at [578, 295] on textarea "3 Package(s) Conversion Kit - Komatsu PC2000-11 Excavator VESSEL NAME: HOLSATIA…" at bounding box center [801, 317] width 474 height 79
paste textarea "Part container of 1x20GP container"
click at [765, 292] on textarea "3 Package(s) Conversion Kit - Komatsu PC2000-11 Excavator VESSEL NAME: HOLSATIA…" at bounding box center [801, 317] width 474 height 79
paste textarea "STC 1 Package(s) Conversion Kit - Komatsu PC2000-11 Excavator"
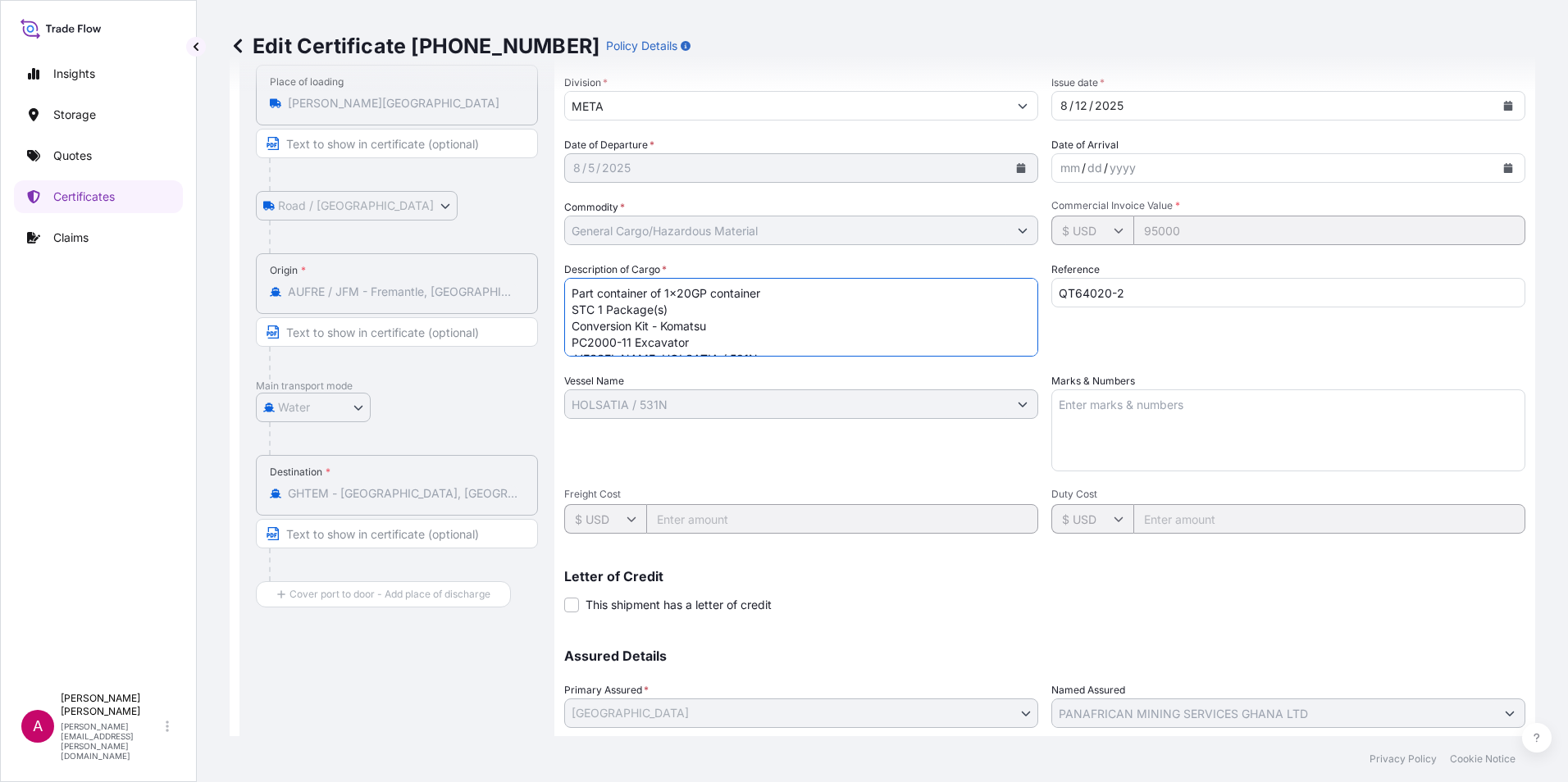
scroll to position [51, 0]
click at [574, 326] on textarea "3 Package(s) Conversion Kit - Komatsu PC2000-11 Excavator VESSEL NAME: HOLSATIA…" at bounding box center [801, 317] width 474 height 79
click at [575, 311] on textarea "3 Package(s) Conversion Kit - Komatsu PC2000-11 Excavator VESSEL NAME: HOLSATIA…" at bounding box center [801, 317] width 474 height 79
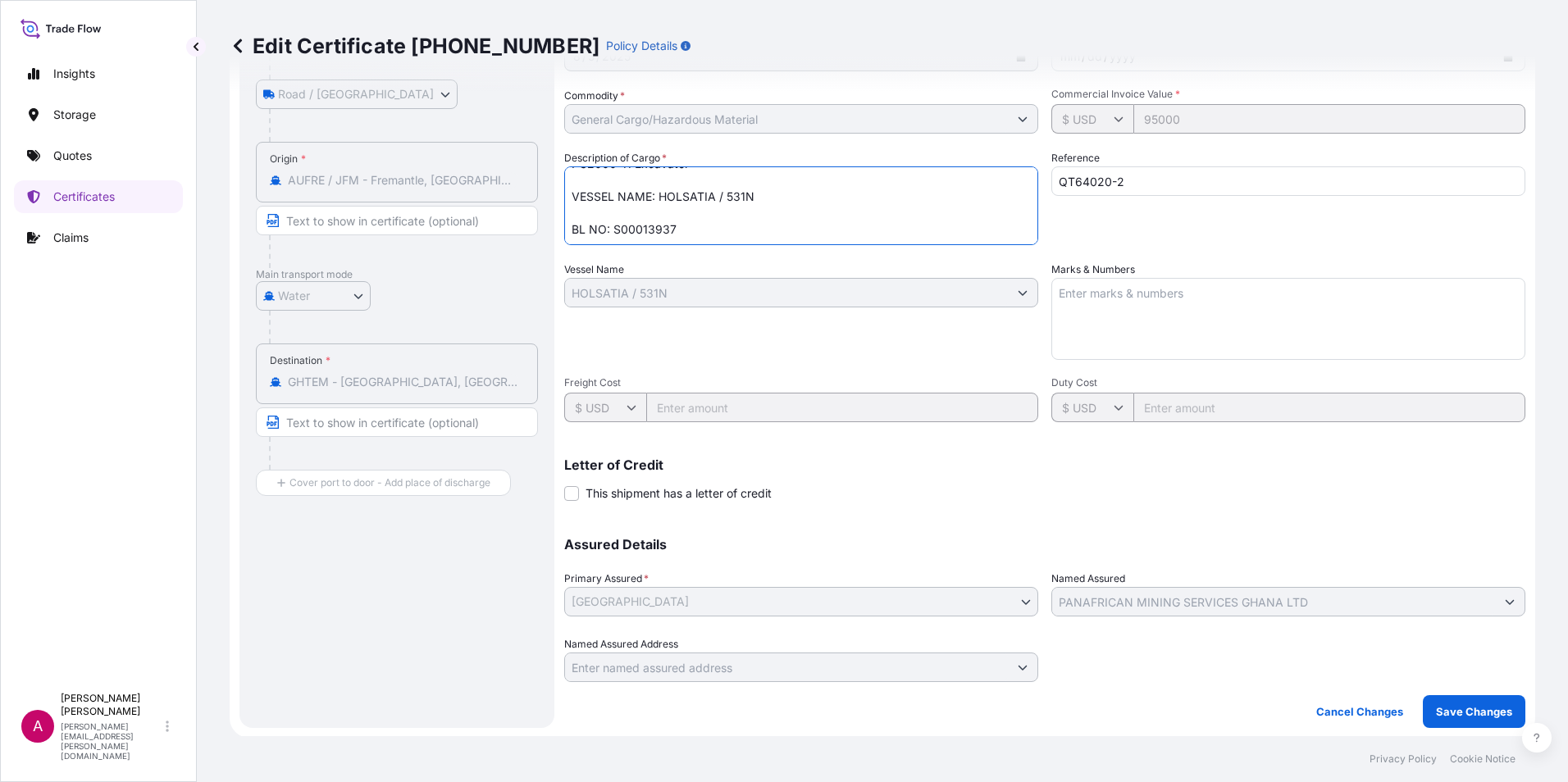
scroll to position [258, 0]
type textarea "Part container of 1x20GP container STC 1 Package(s) Conversion Kit - Komatsu PC…"
click at [1460, 716] on p "Save Changes" at bounding box center [1474, 709] width 76 height 16
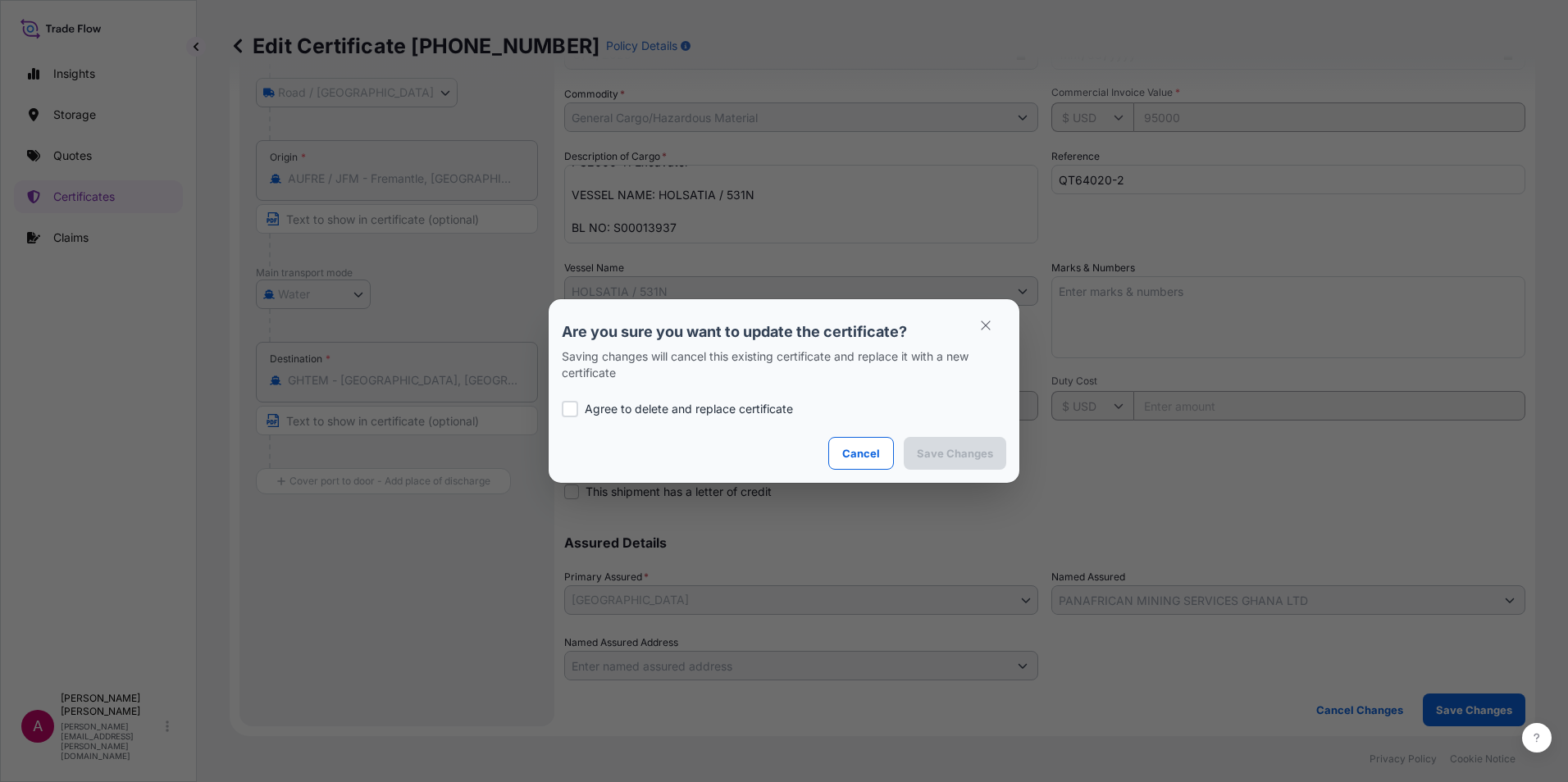
click at [568, 408] on div at bounding box center [569, 408] width 16 height 16
checkbox input "true"
click at [858, 454] on p "Cancel" at bounding box center [861, 453] width 38 height 16
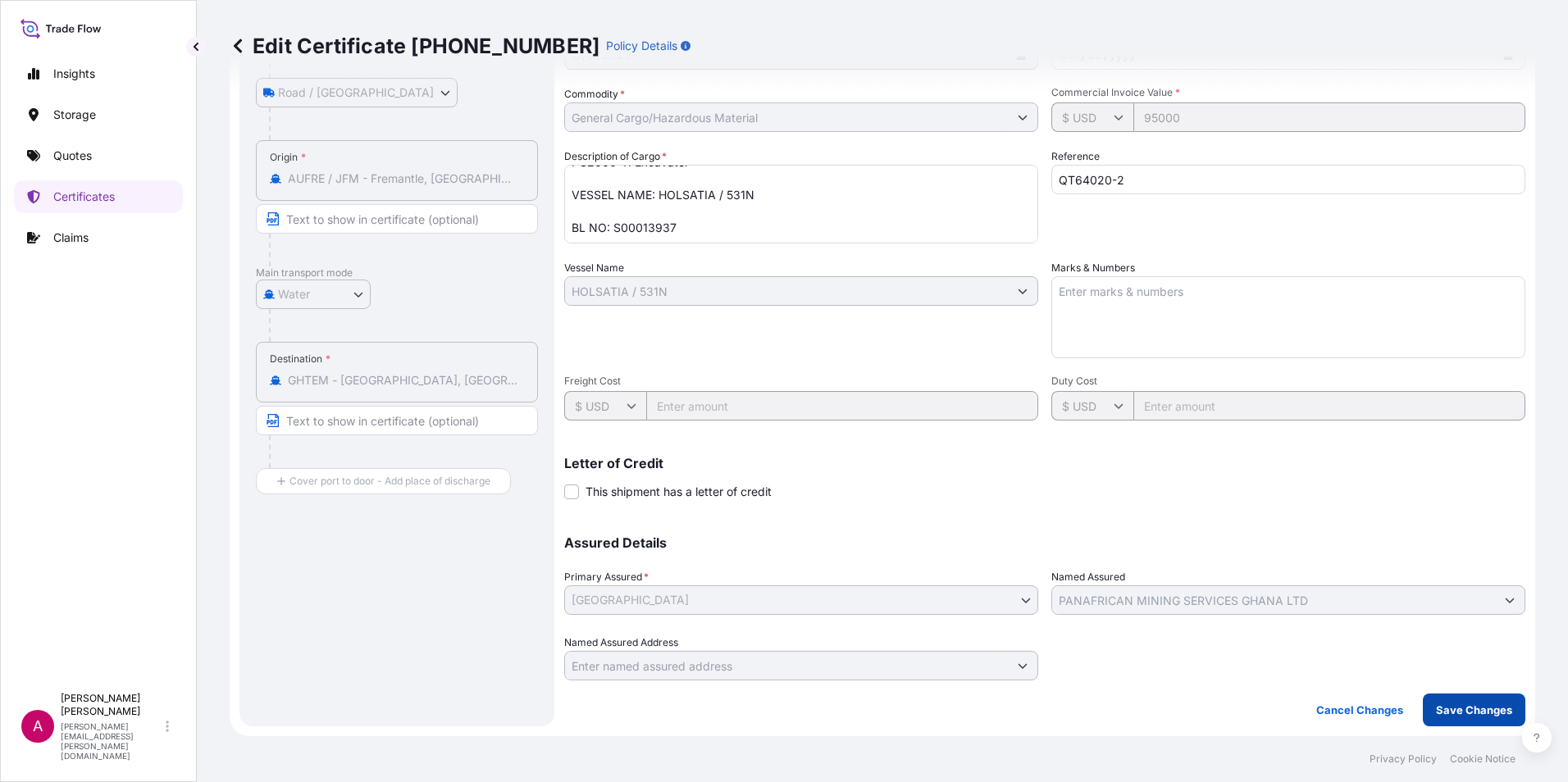
click at [1460, 706] on p "Save Changes" at bounding box center [1474, 709] width 76 height 16
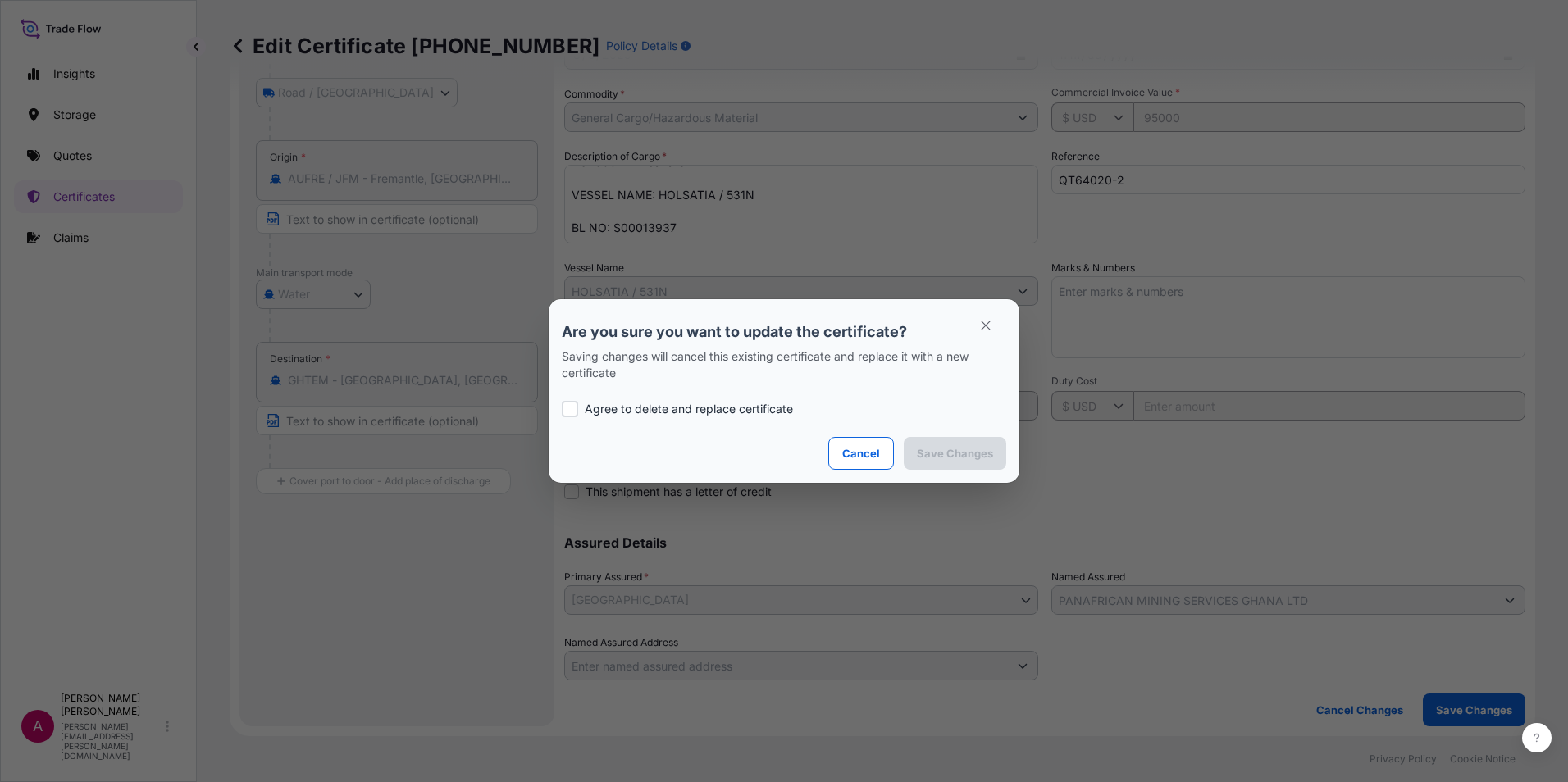
click at [568, 407] on div at bounding box center [569, 408] width 16 height 16
checkbox input "true"
click at [966, 458] on p "Save Changes" at bounding box center [955, 453] width 76 height 16
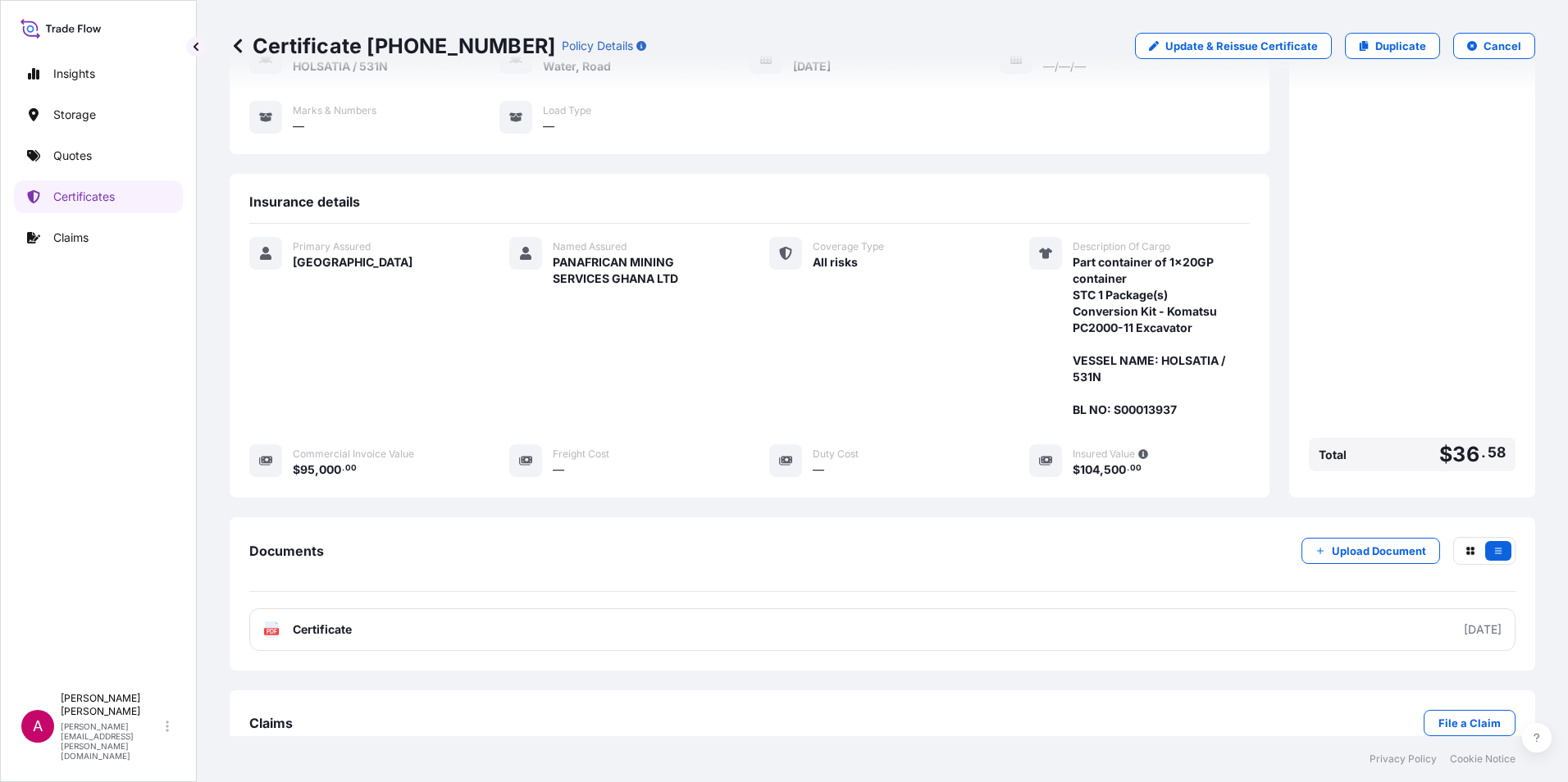
scroll to position [211, 0]
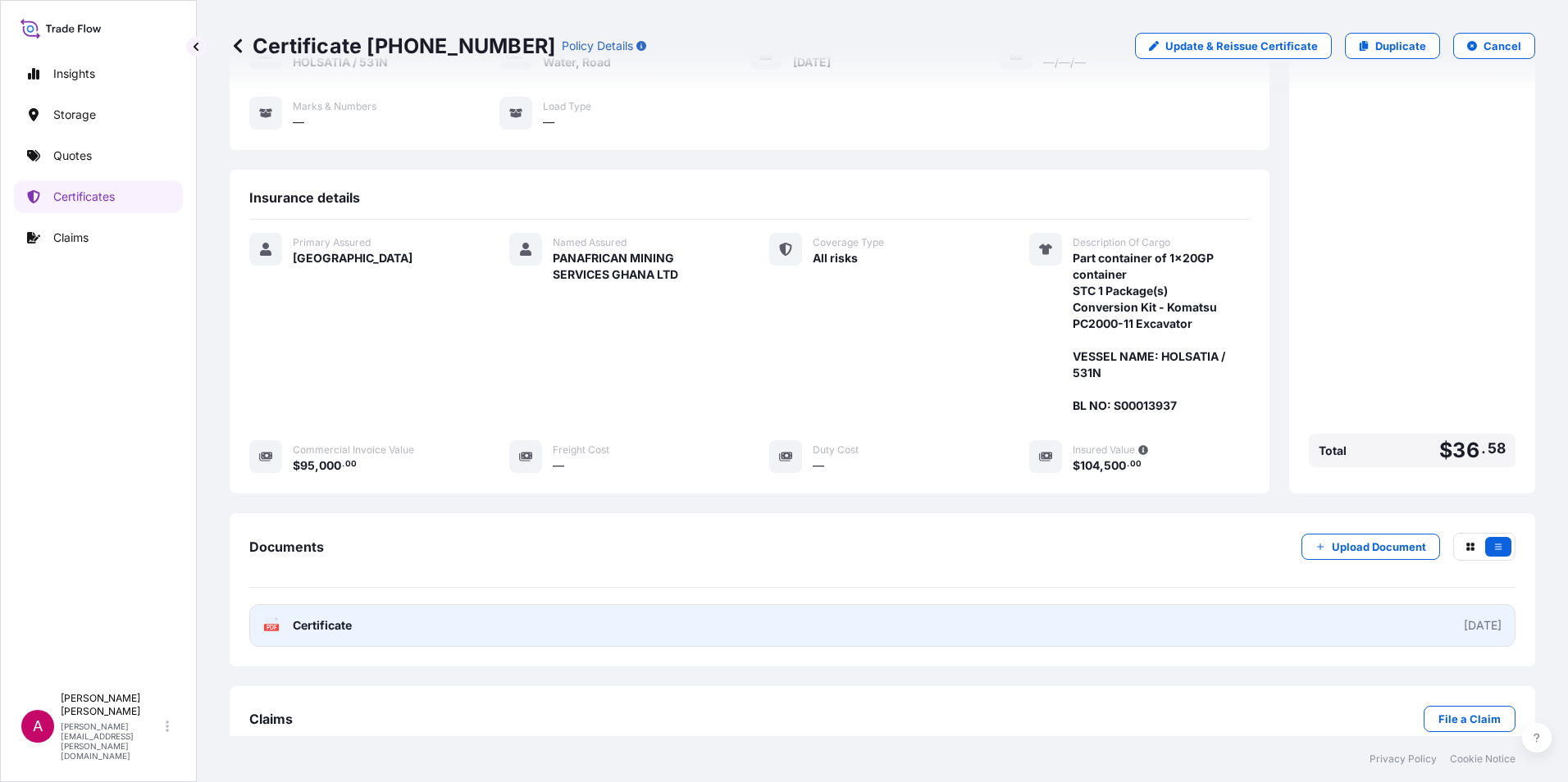
click at [314, 618] on span "Certificate" at bounding box center [323, 625] width 59 height 16
